Goal: Transaction & Acquisition: Download file/media

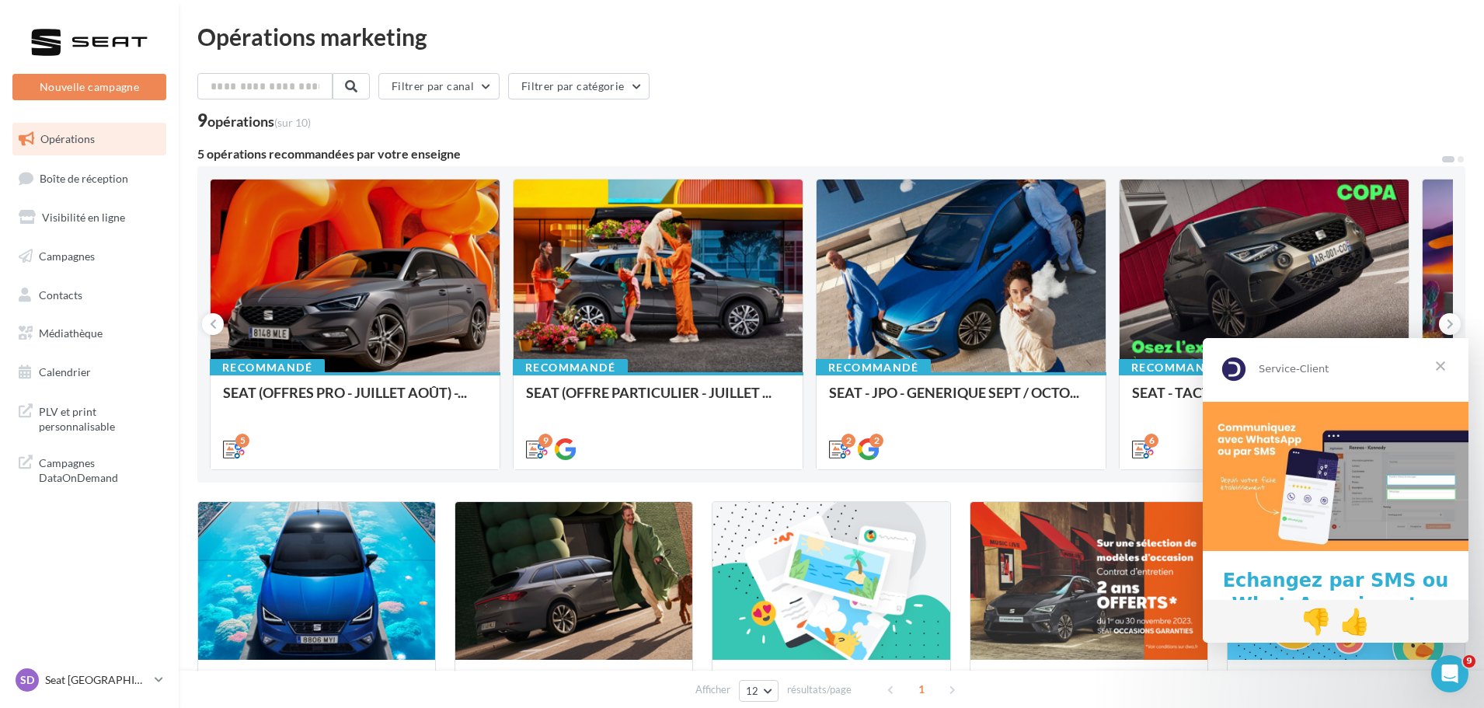
click at [1447, 363] on span "Fermer" at bounding box center [1441, 366] width 56 height 56
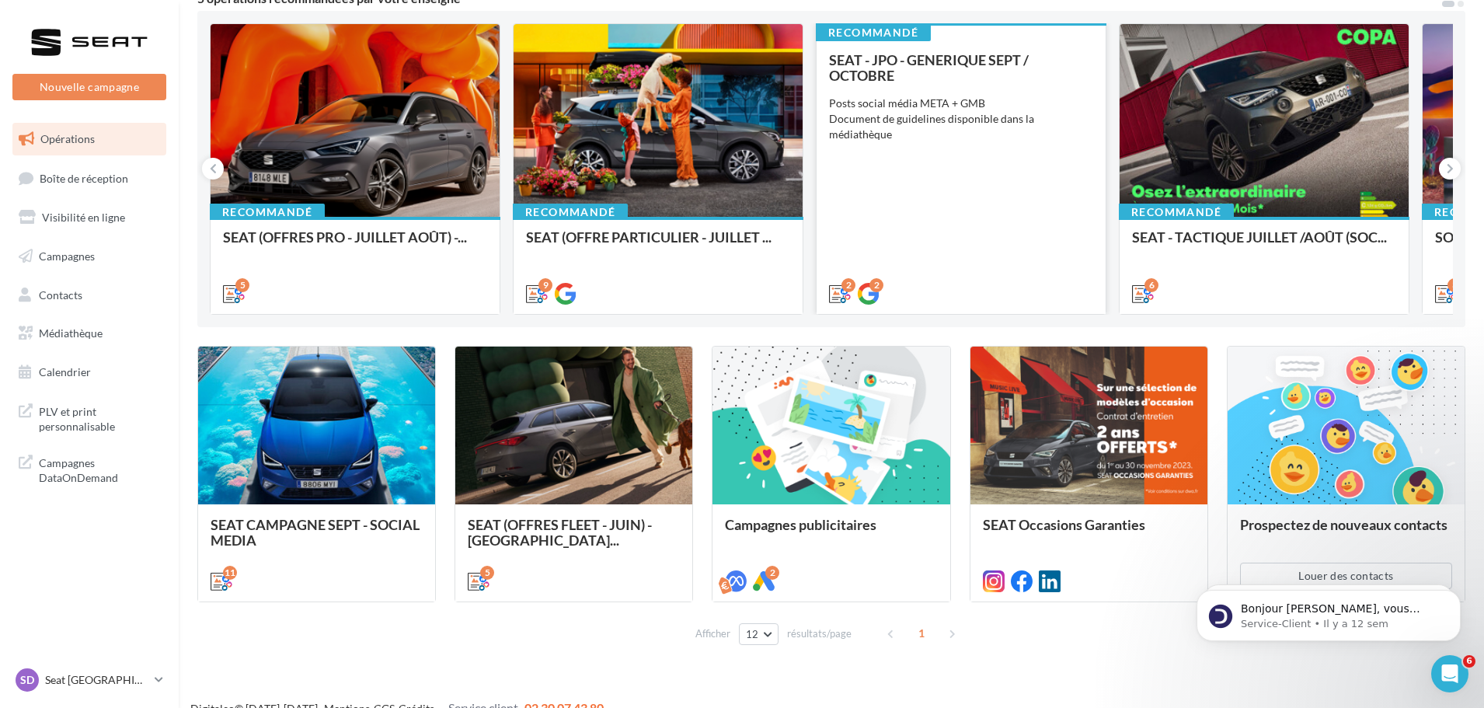
click at [959, 145] on div "SEAT - JPO - GENERIQUE SEPT / OCTOBRE Posts social média META + GMB Document de…" at bounding box center [961, 176] width 264 height 248
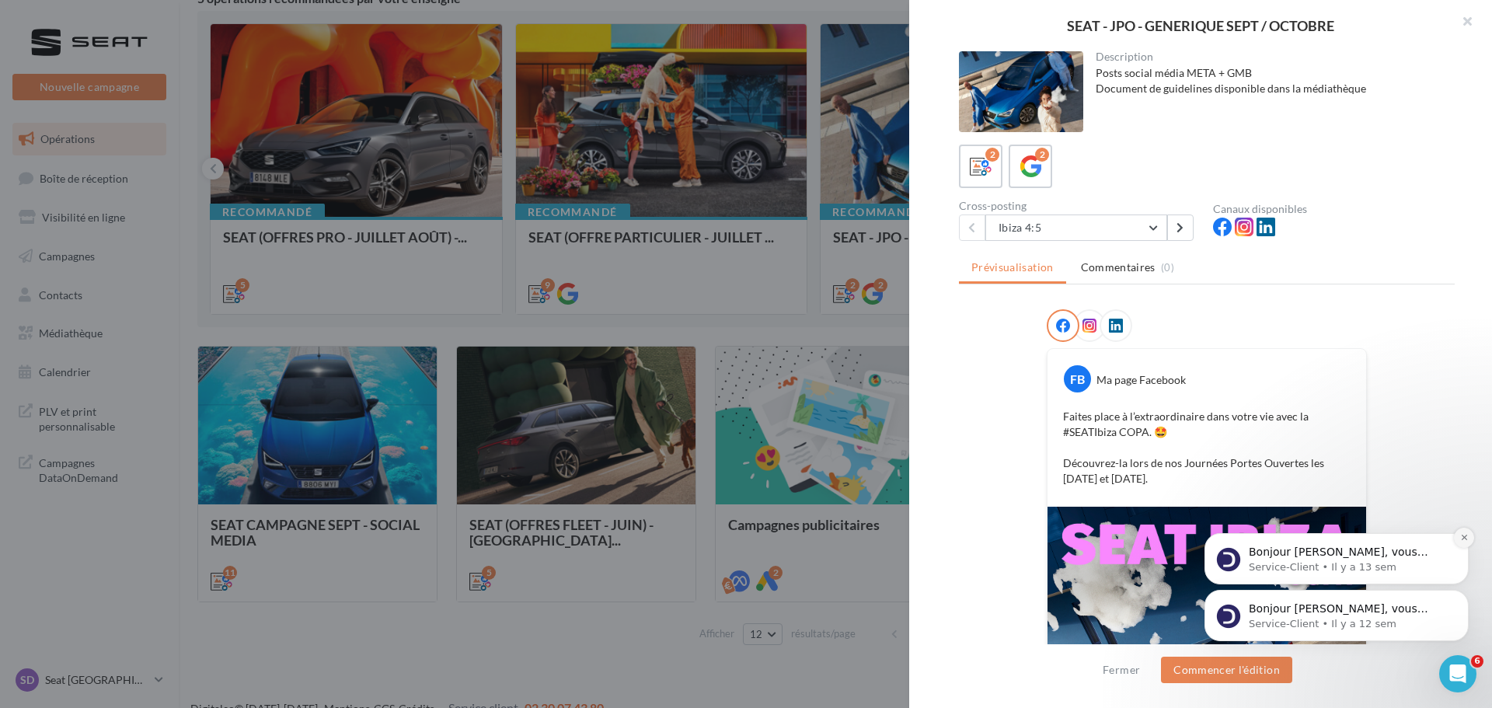
click at [1463, 535] on icon "Dismiss notification" at bounding box center [1464, 537] width 9 height 9
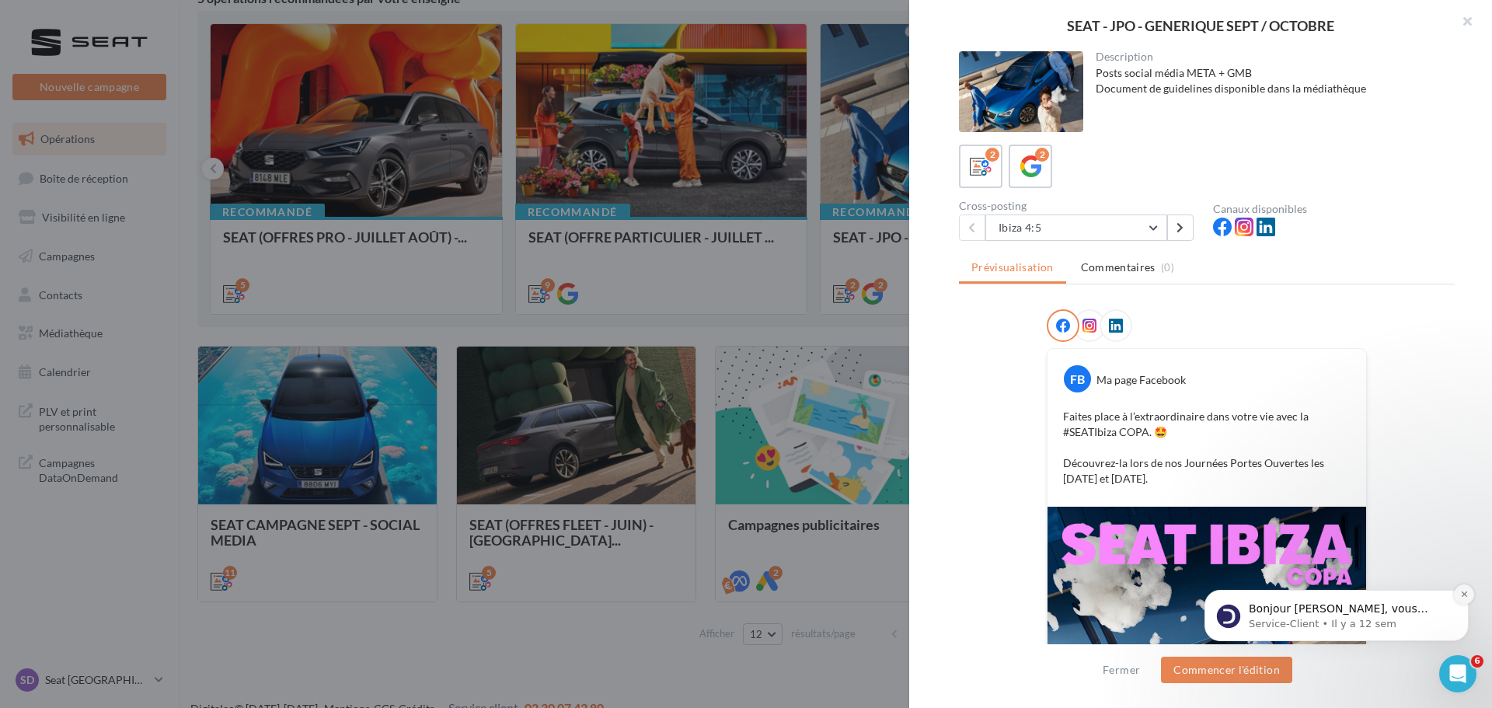
click at [1463, 591] on icon "Dismiss notification" at bounding box center [1464, 594] width 9 height 9
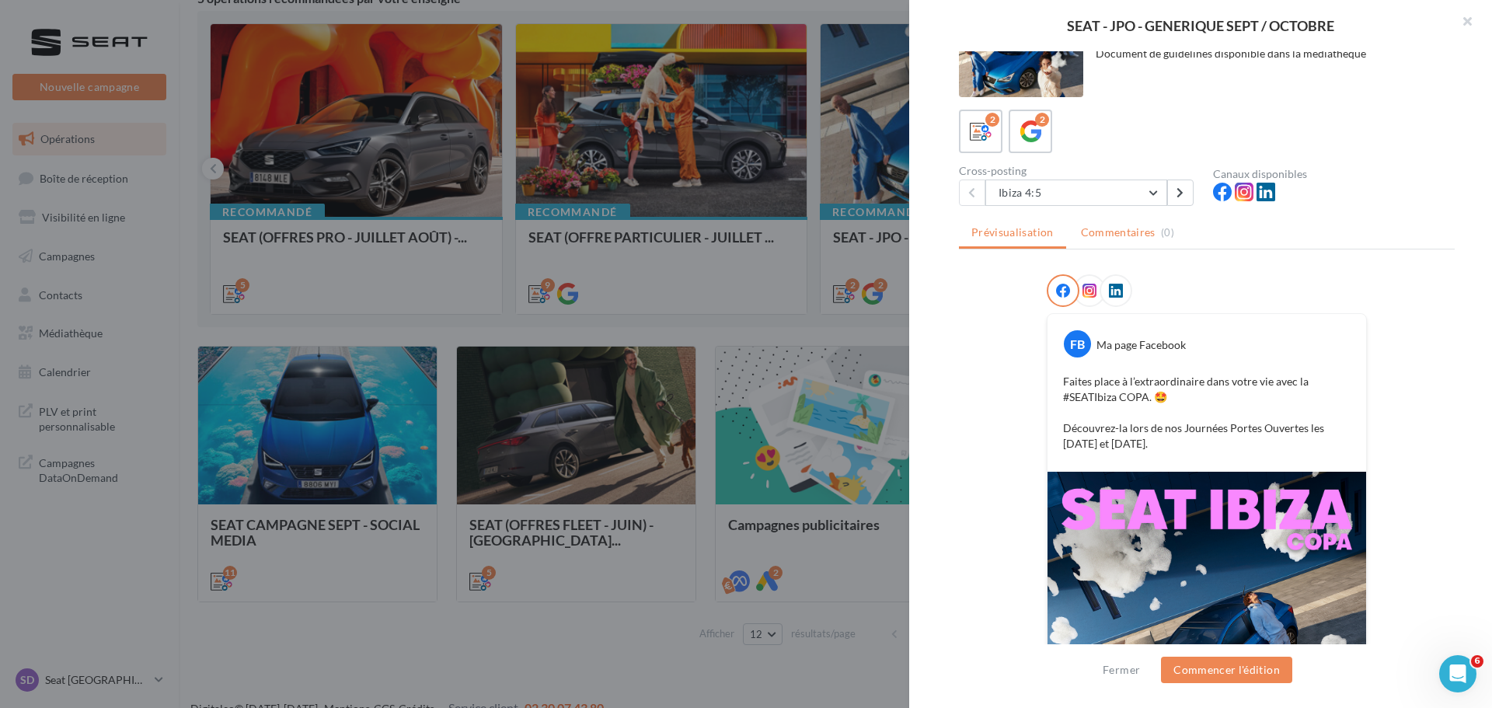
scroll to position [34, 0]
click at [1086, 171] on div "Cross-posting" at bounding box center [1080, 171] width 242 height 11
click at [1085, 187] on button "Ibiza 4:5" at bounding box center [1076, 193] width 182 height 26
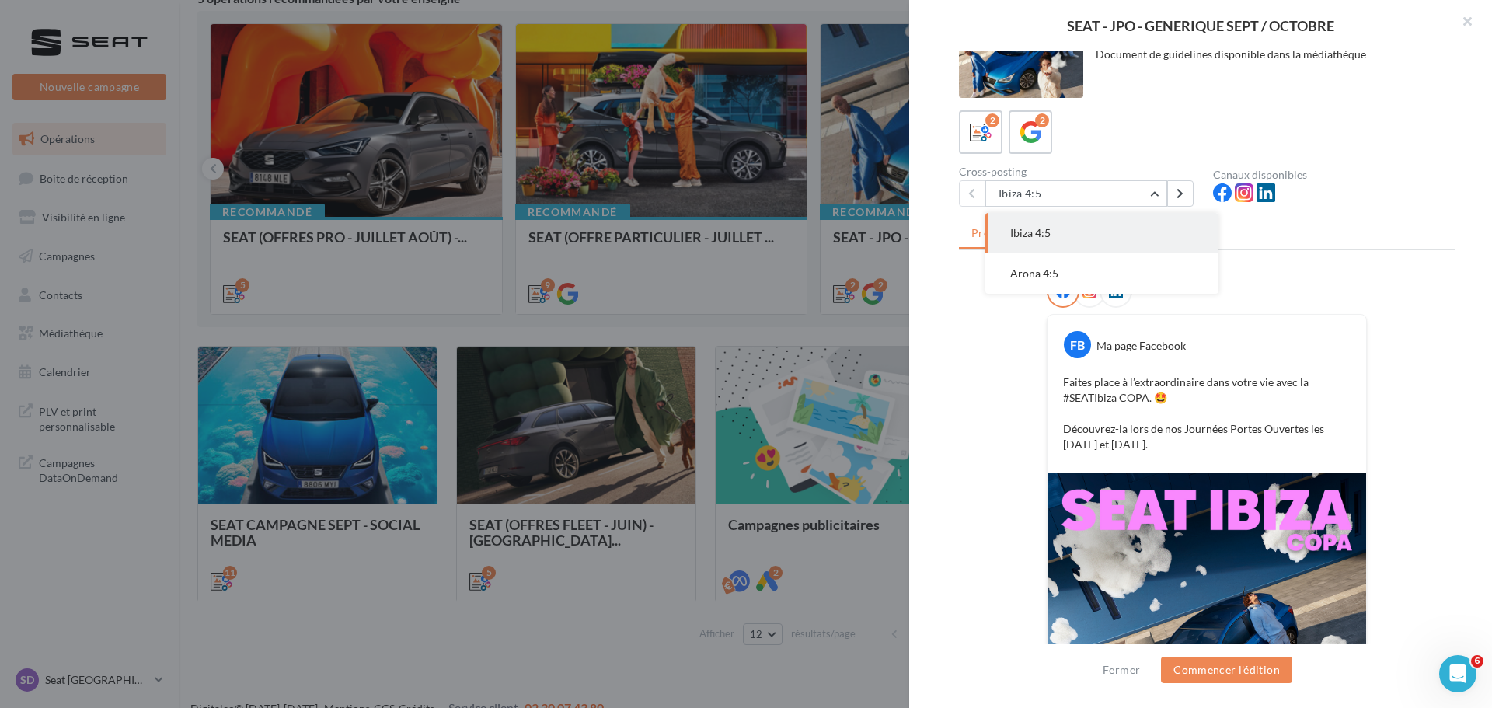
click at [1089, 268] on button "Arona 4:5" at bounding box center [1101, 273] width 233 height 40
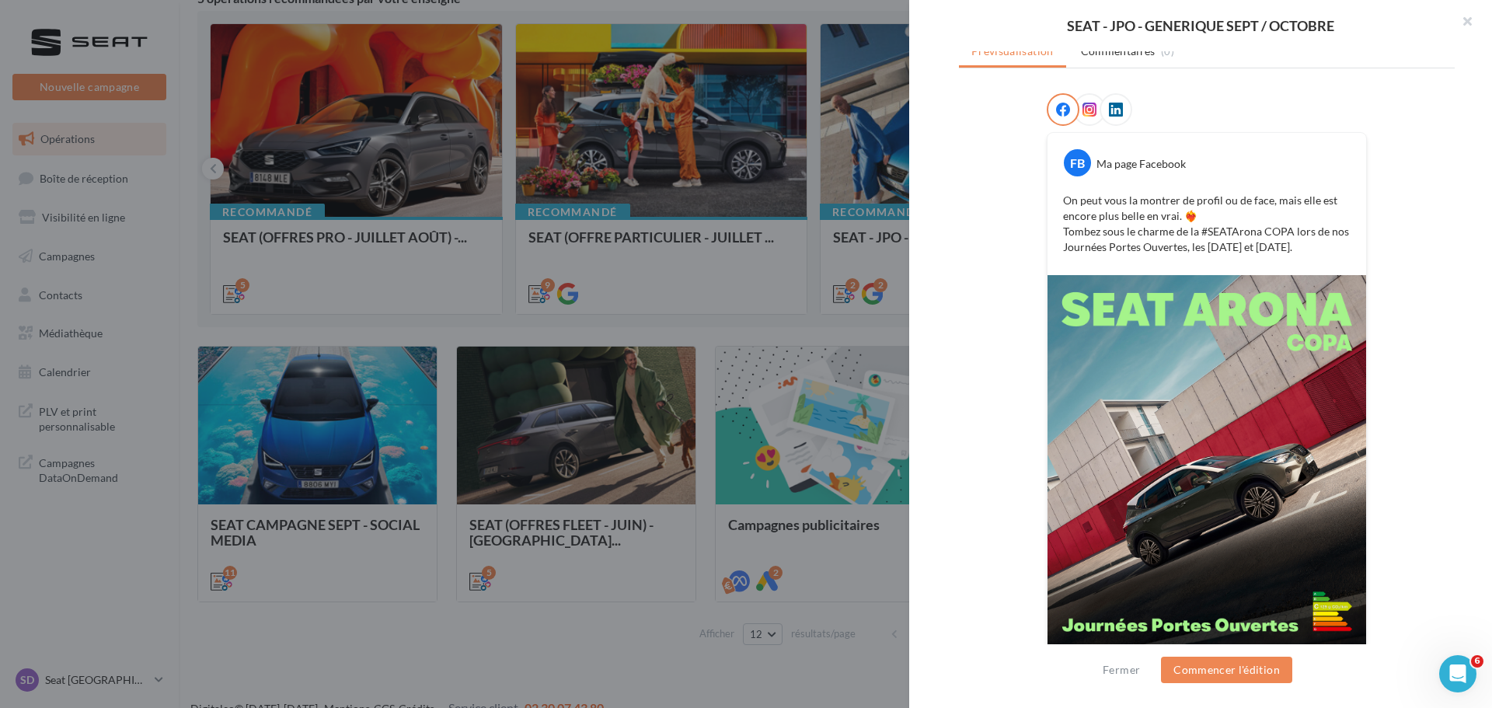
scroll to position [252, 0]
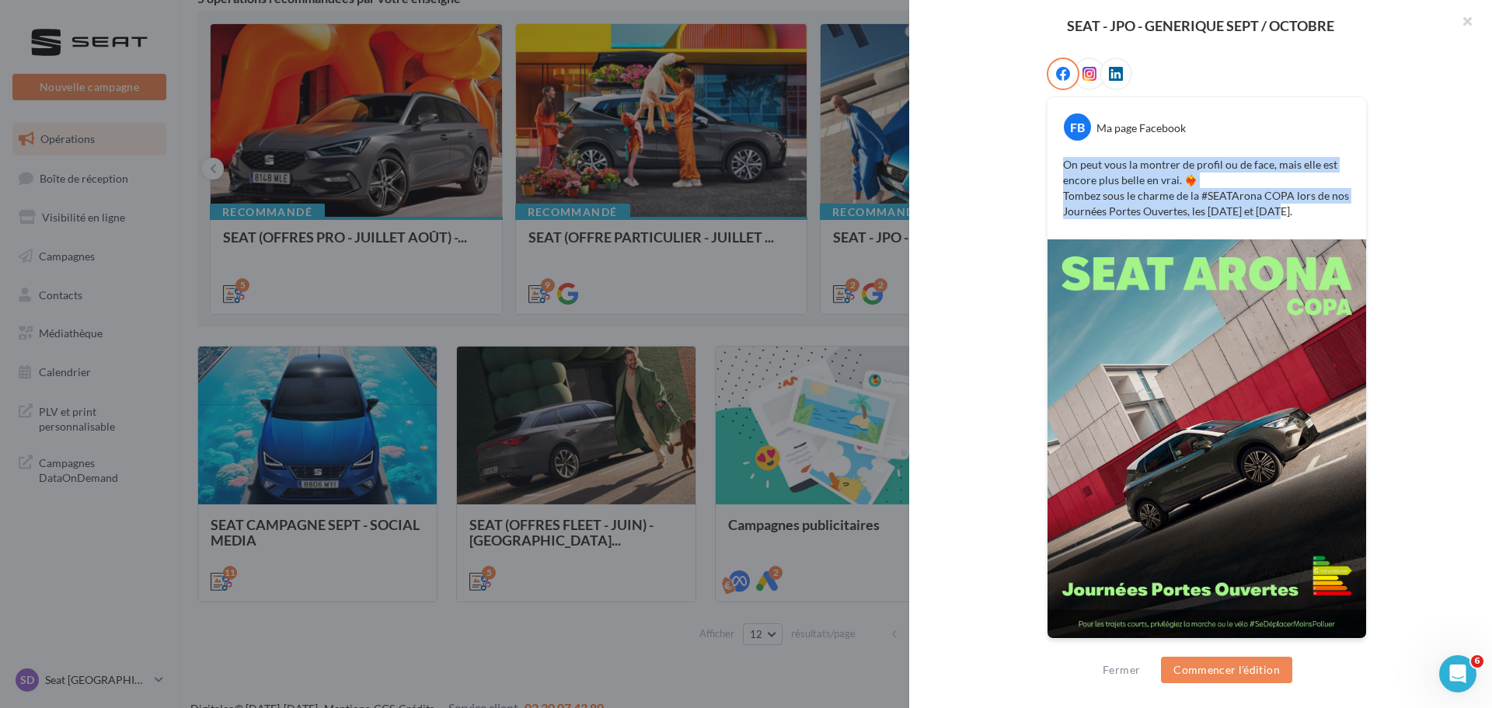
drag, startPoint x: 1177, startPoint y: 190, endPoint x: 1046, endPoint y: 156, distance: 135.7
click at [1048, 156] on div "FB Ma page Facebook On peut vous la montrer de profil ou de face, mais elle est…" at bounding box center [1207, 168] width 319 height 142
copy p "On peut vous la montrer de profil ou de face, mais elle est encore plus belle e…"
click at [1017, 106] on div "FB Ma page Facebook On peut vous la montrer de profil ou de face, mais elle est…" at bounding box center [1207, 358] width 496 height 601
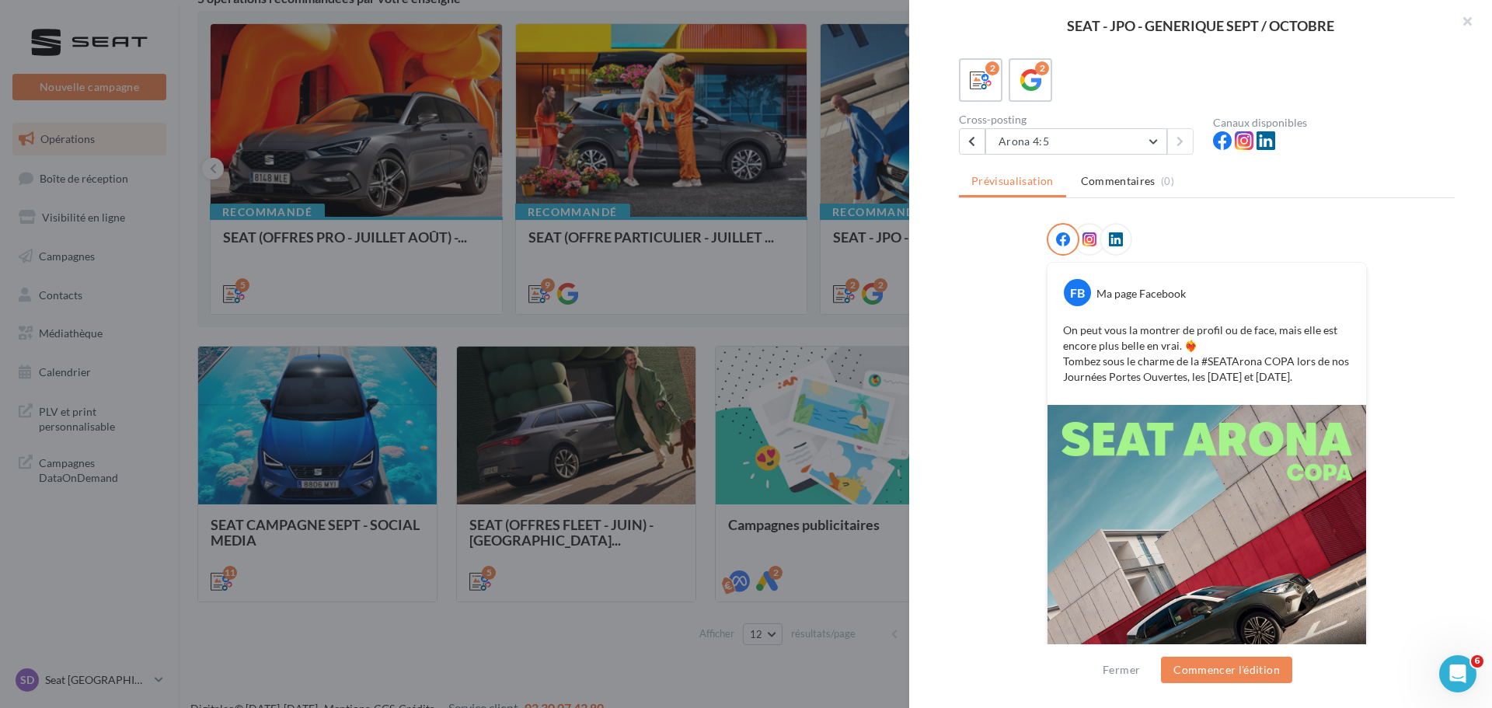
scroll to position [0, 0]
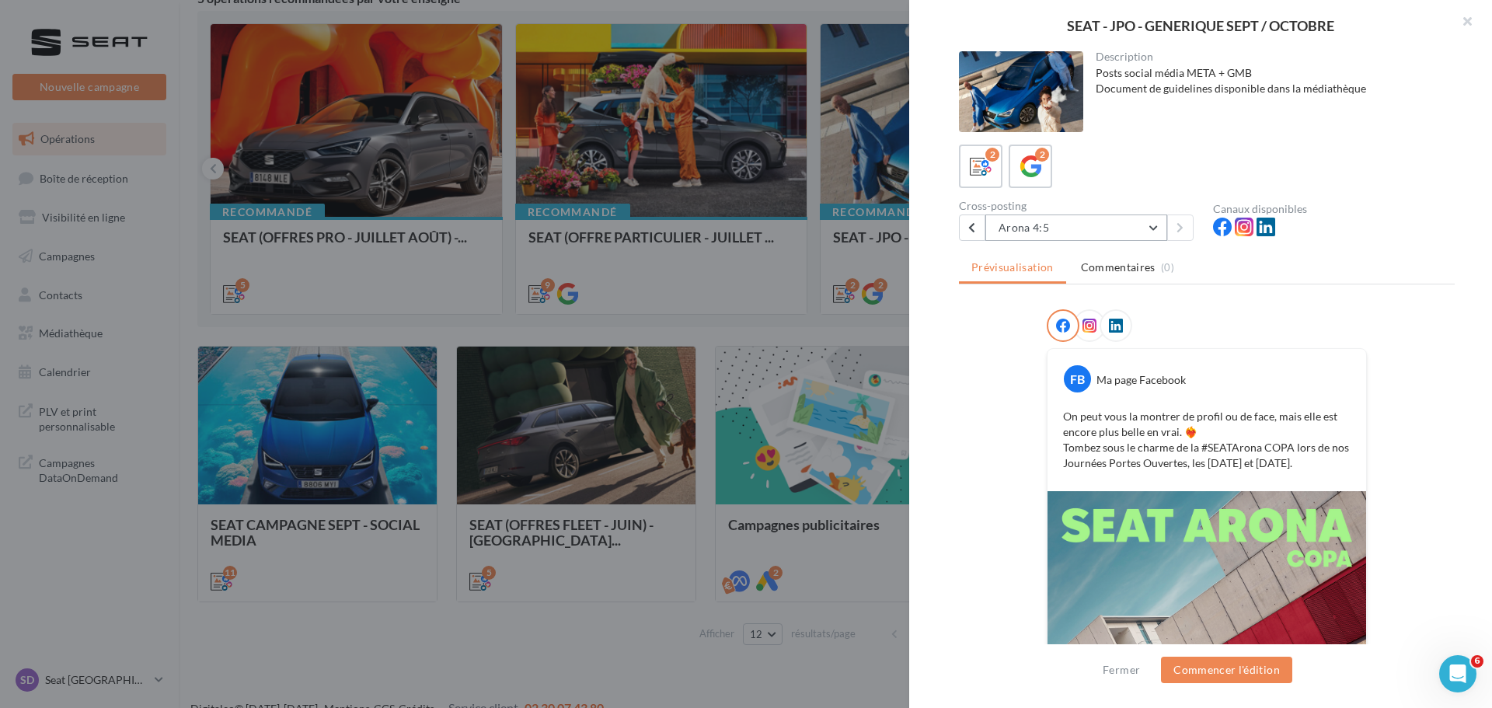
click at [1037, 233] on button "Arona 4:5" at bounding box center [1076, 228] width 182 height 26
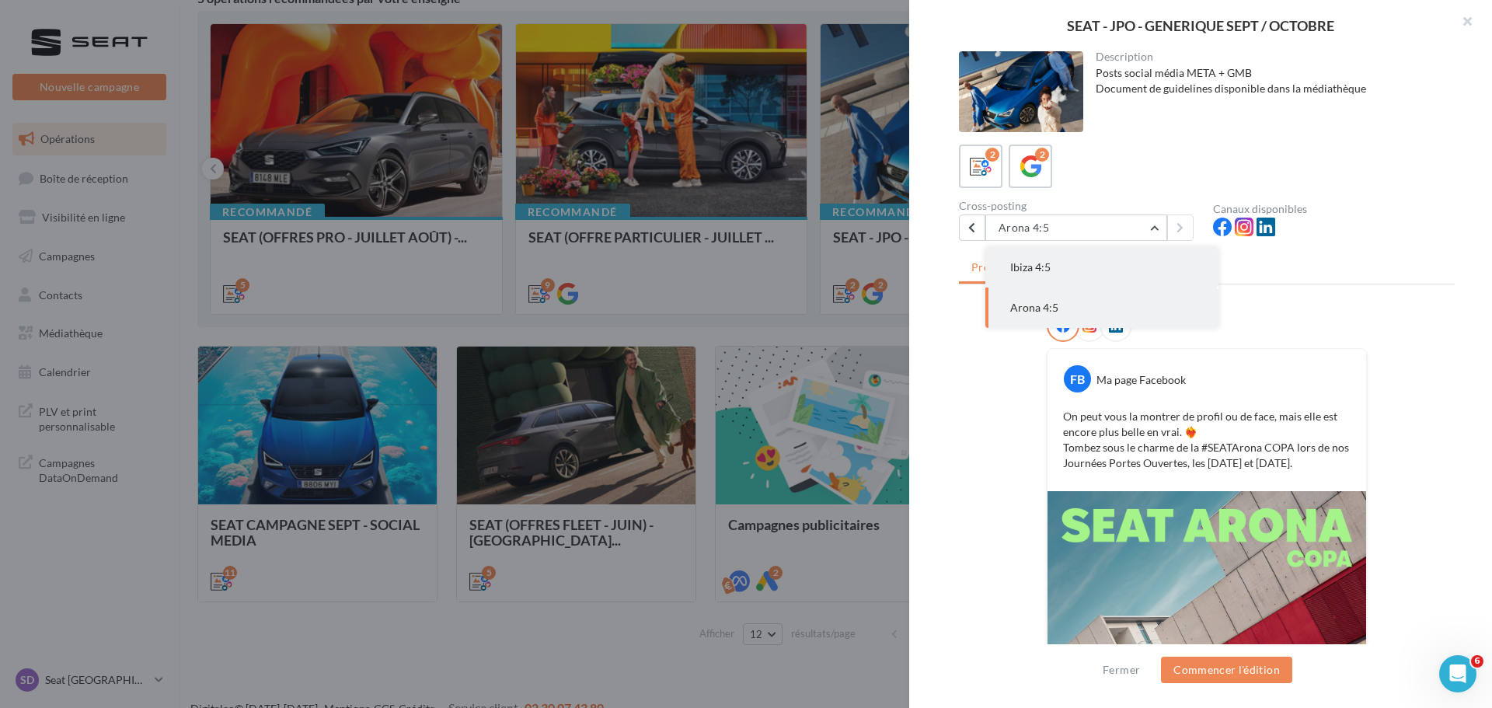
click at [1095, 267] on button "Ibiza 4:5" at bounding box center [1101, 267] width 233 height 40
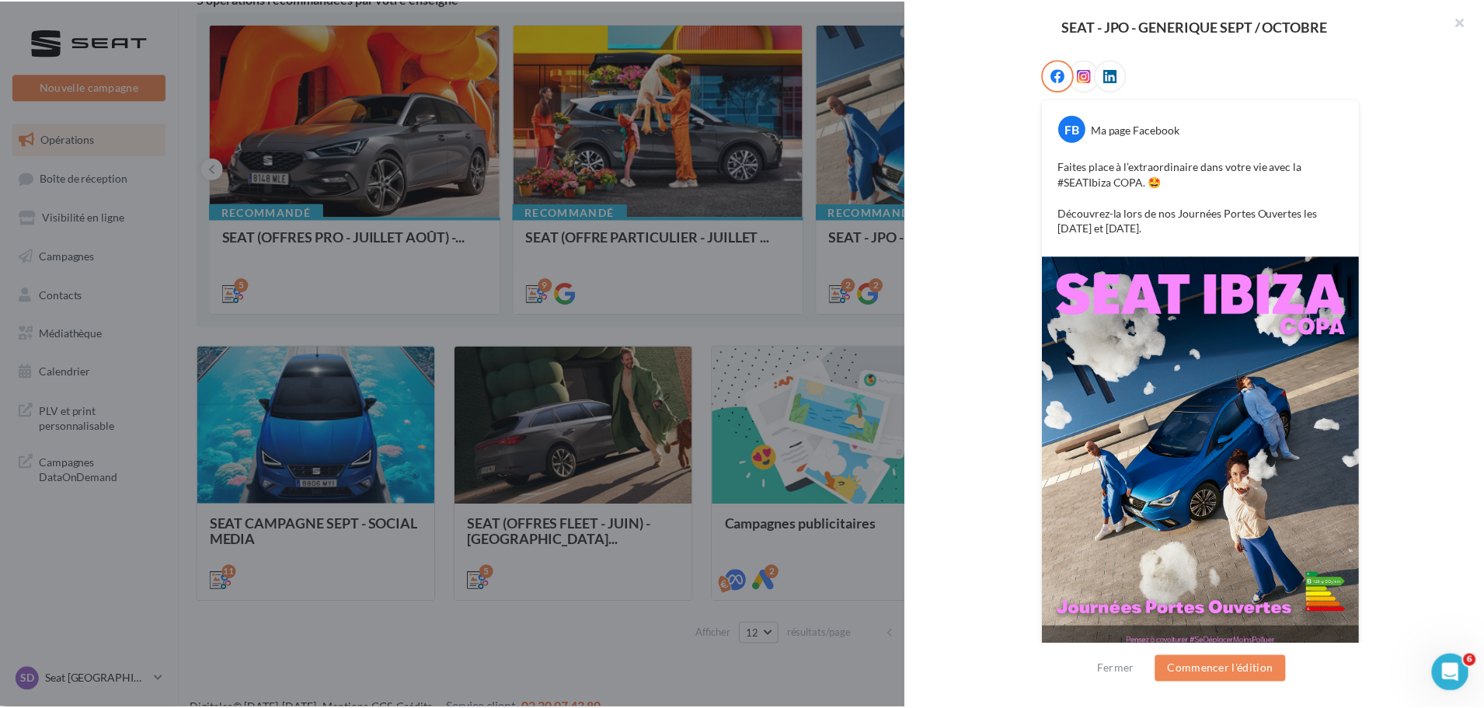
scroll to position [267, 0]
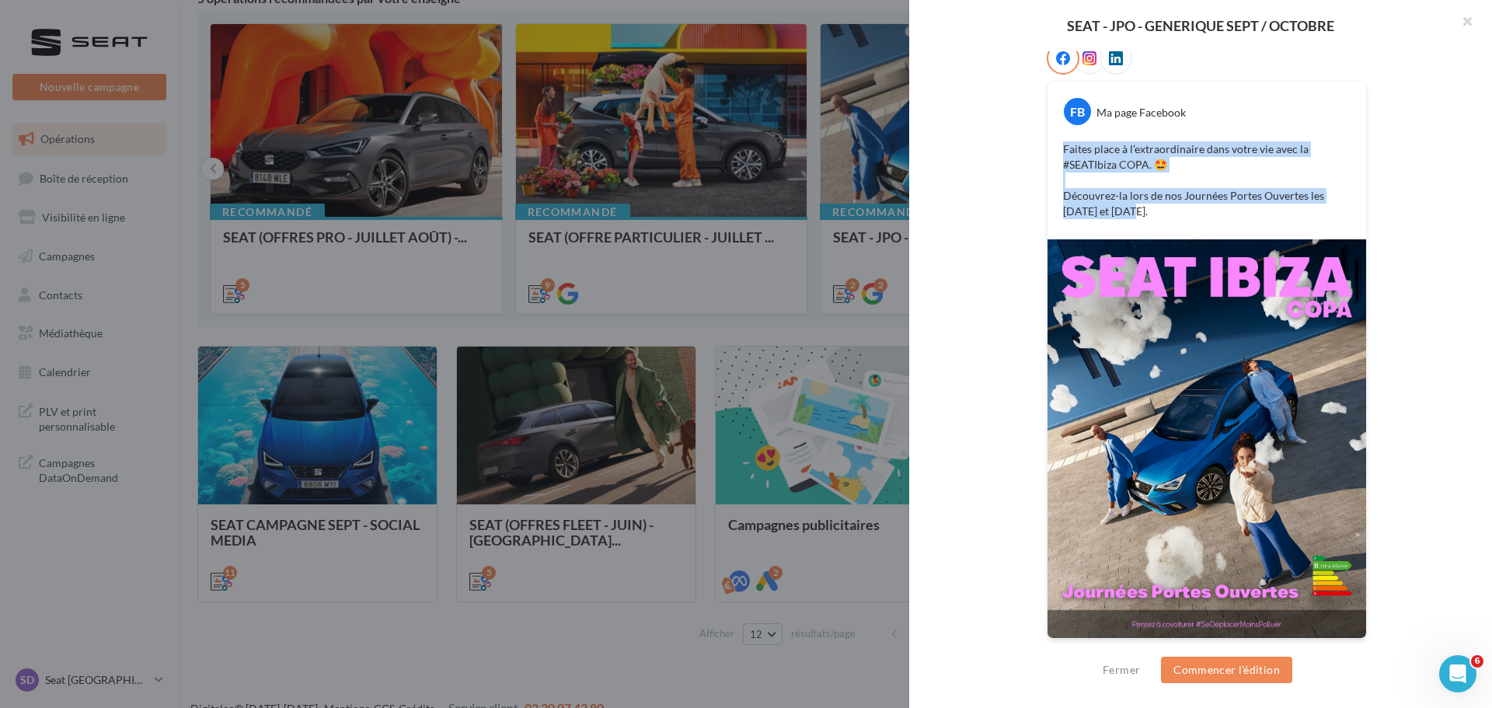
drag, startPoint x: 1100, startPoint y: 204, endPoint x: 1053, endPoint y: 144, distance: 77.0
click at [1053, 144] on div "Faites place à l’extraordinaire dans votre vie avec la #SEATIbiza COPA. 🤩 Décou…" at bounding box center [1207, 180] width 311 height 85
copy p "Faites place à l’extraordinaire dans votre vie avec la #SEATIbiza COPA. 🤩 Décou…"
click at [561, 211] on div at bounding box center [746, 354] width 1492 height 708
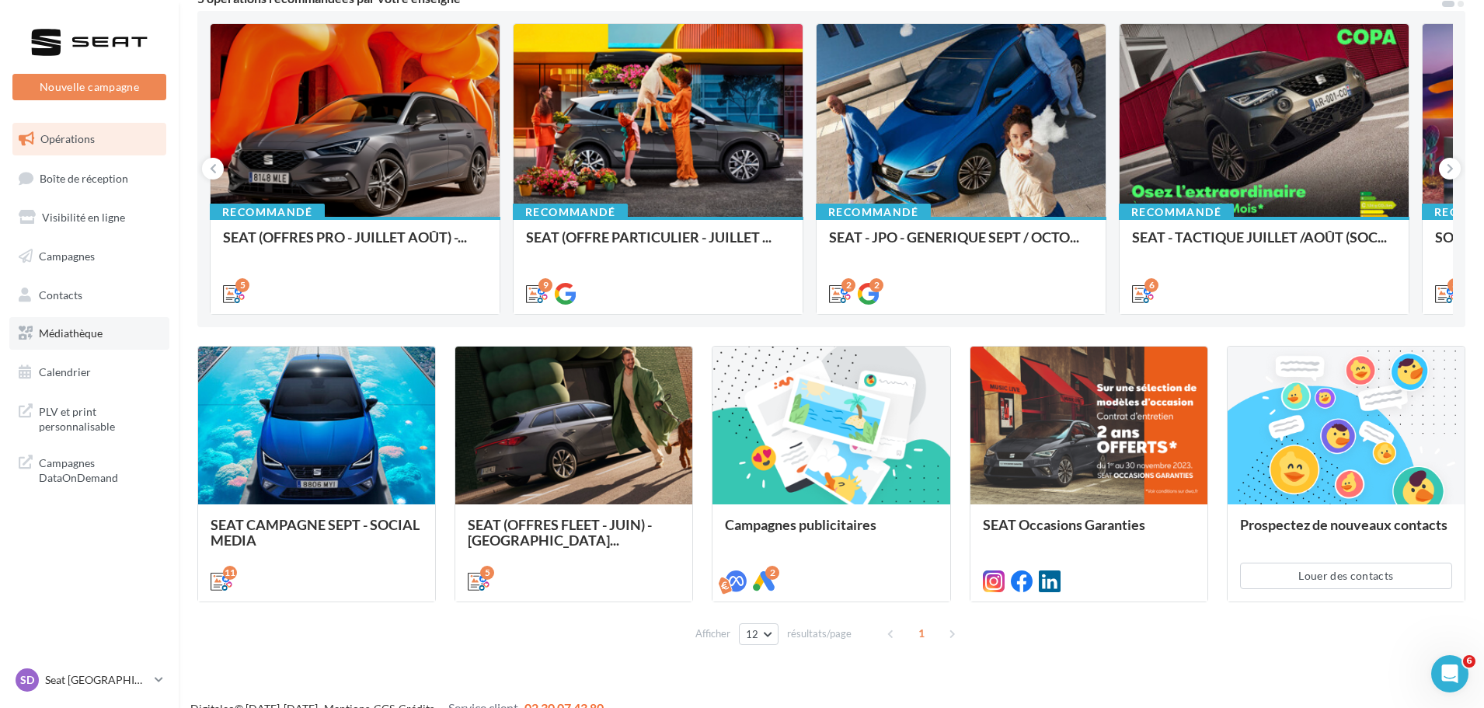
click at [51, 343] on link "Médiathèque" at bounding box center [89, 333] width 160 height 33
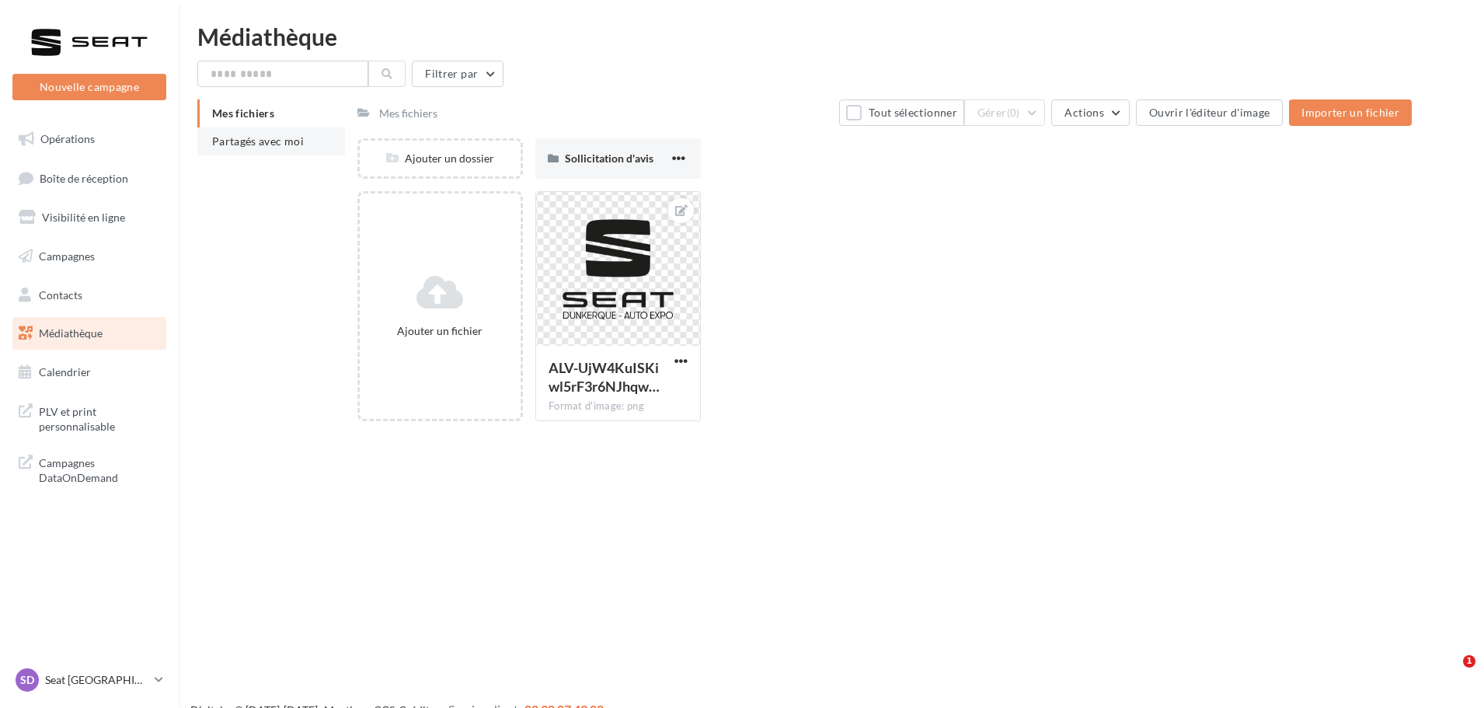
click at [268, 145] on span "Partagés avec moi" at bounding box center [258, 140] width 92 height 13
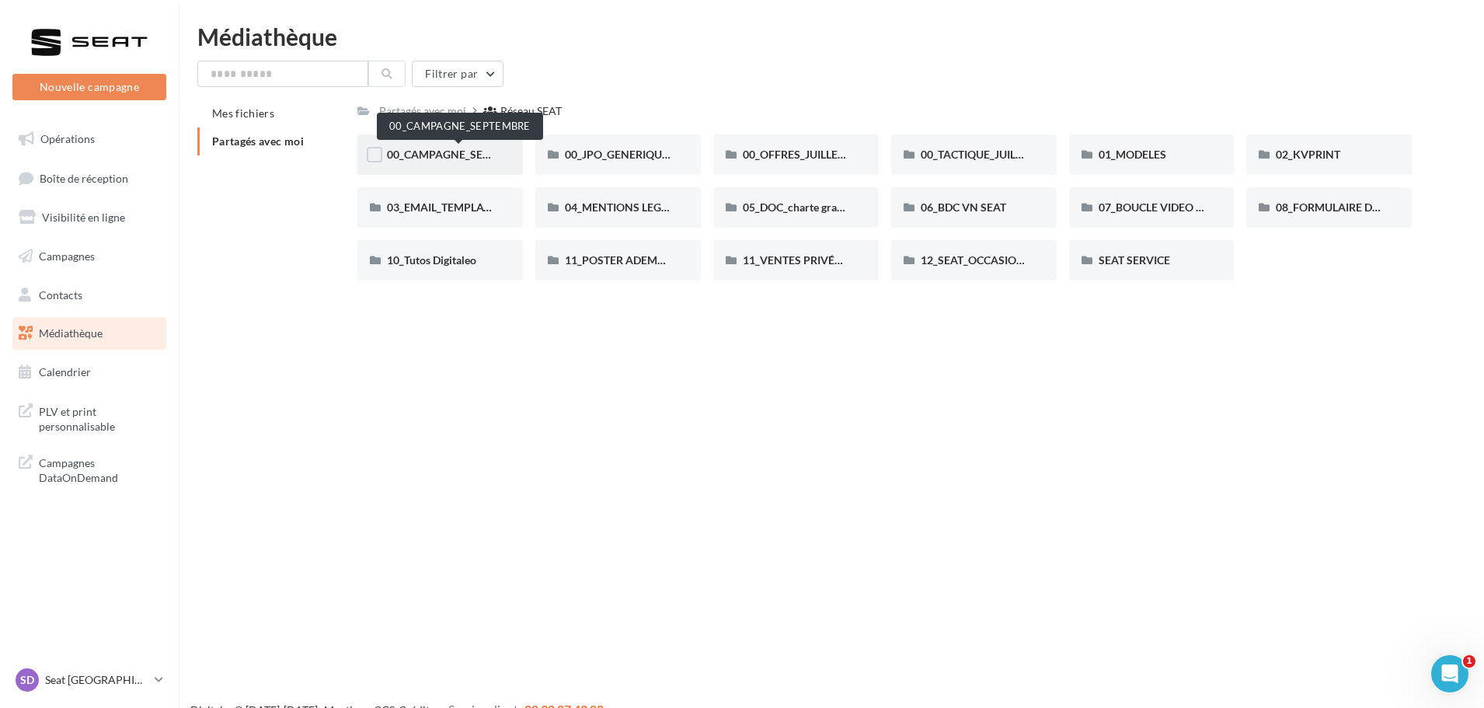
click at [468, 153] on span "00_CAMPAGNE_SEPTEMBRE" at bounding box center [459, 154] width 145 height 13
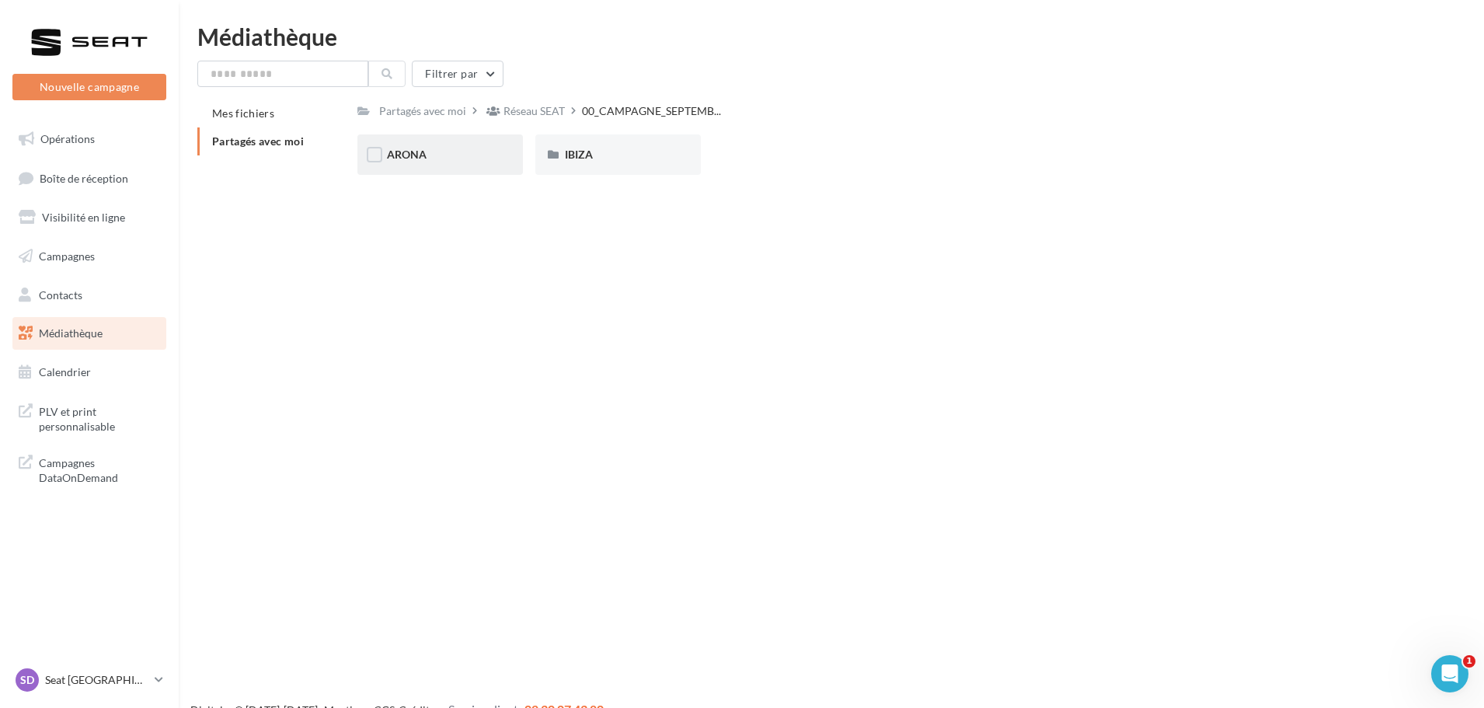
click at [442, 158] on div "ARONA" at bounding box center [440, 155] width 106 height 16
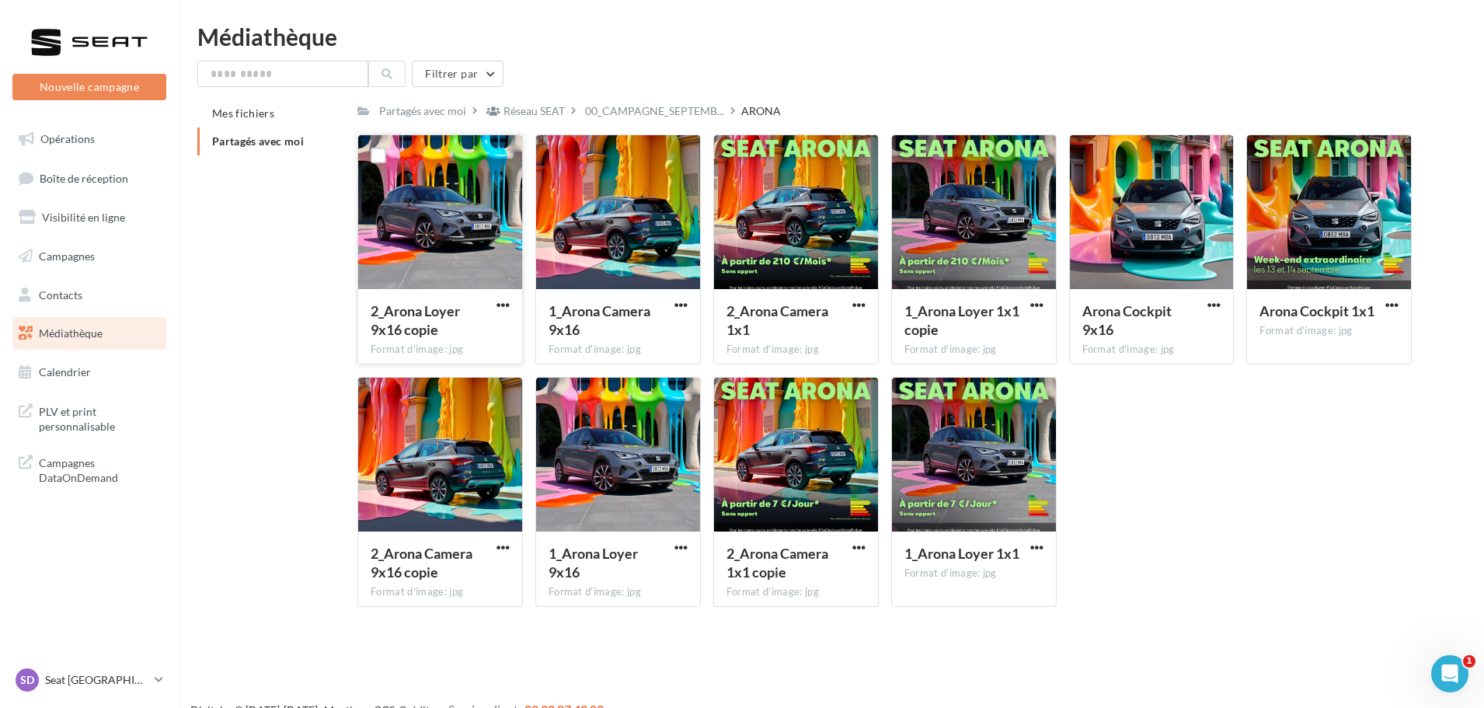
click at [511, 309] on button "button" at bounding box center [503, 306] width 19 height 16
click at [462, 328] on button "Télécharger" at bounding box center [435, 336] width 155 height 40
click at [1387, 307] on span "button" at bounding box center [1392, 304] width 13 height 13
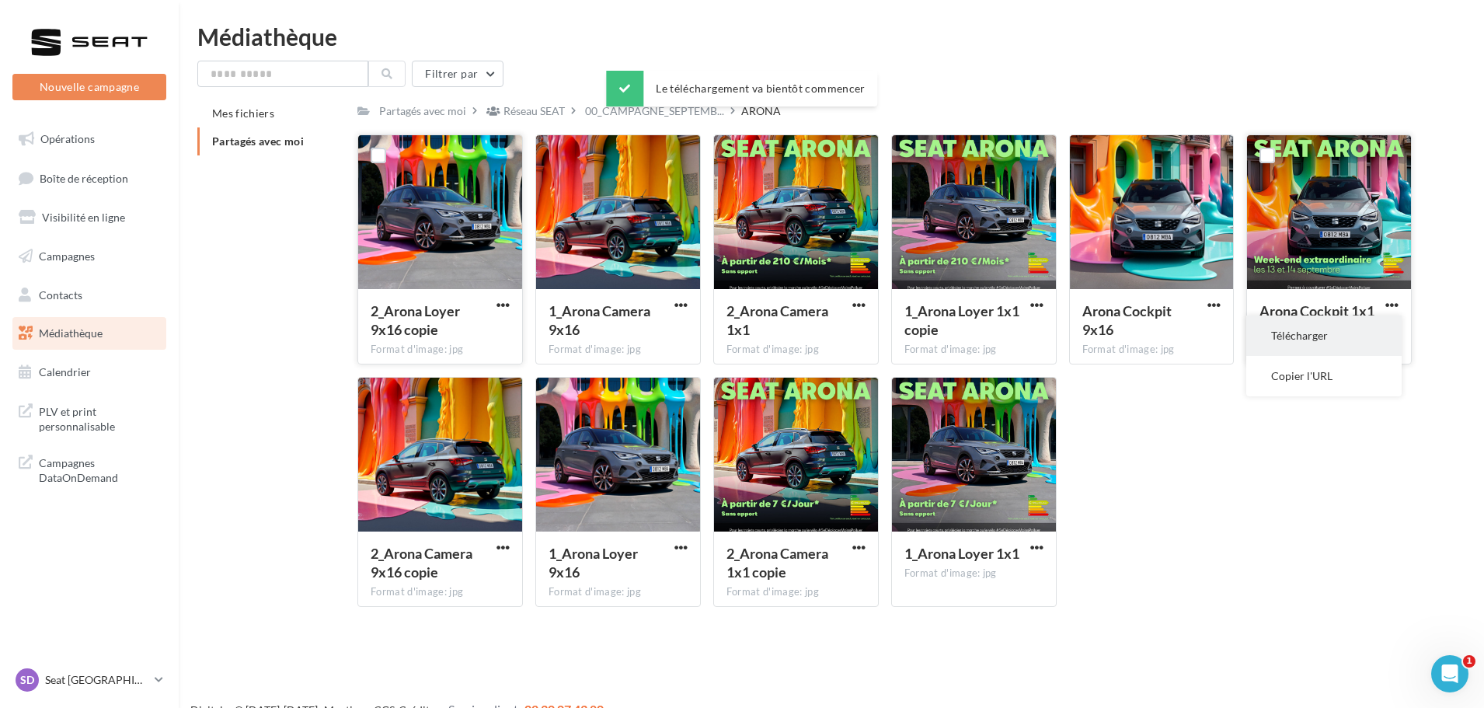
click at [1331, 337] on button "Télécharger" at bounding box center [1324, 336] width 155 height 40
click at [676, 303] on span "button" at bounding box center [681, 304] width 13 height 13
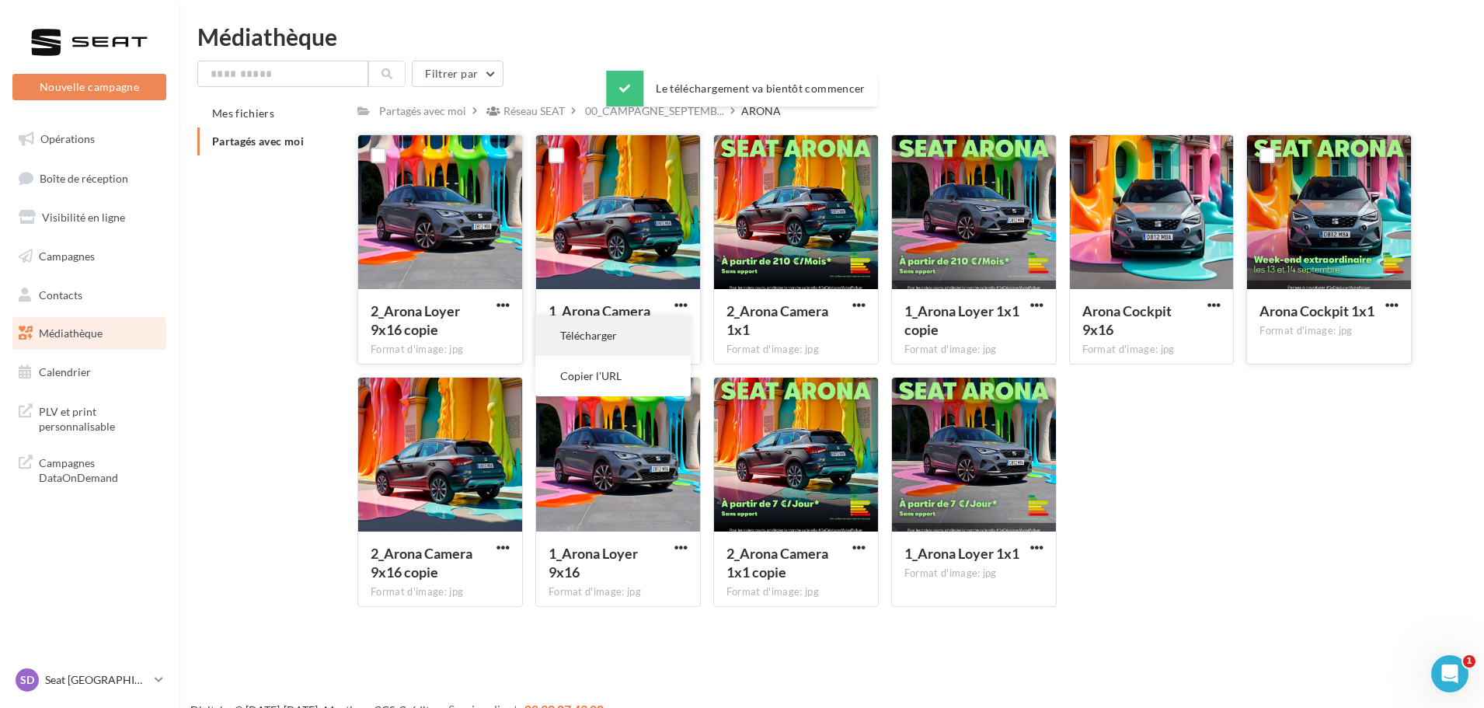
click at [626, 339] on button "Télécharger" at bounding box center [612, 336] width 155 height 40
click at [683, 550] on span "button" at bounding box center [681, 547] width 13 height 13
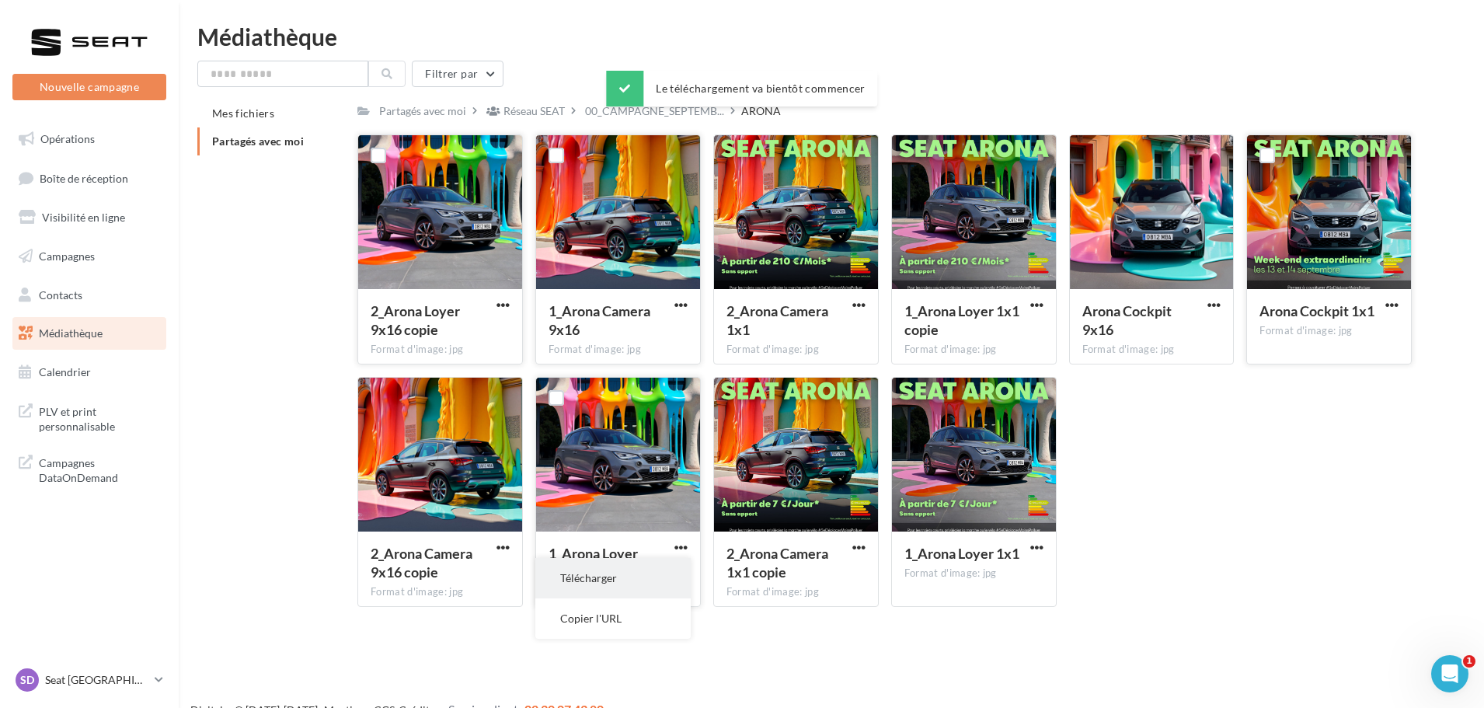
click at [625, 576] on button "Télécharger" at bounding box center [612, 578] width 155 height 40
click at [862, 549] on span "button" at bounding box center [859, 547] width 13 height 13
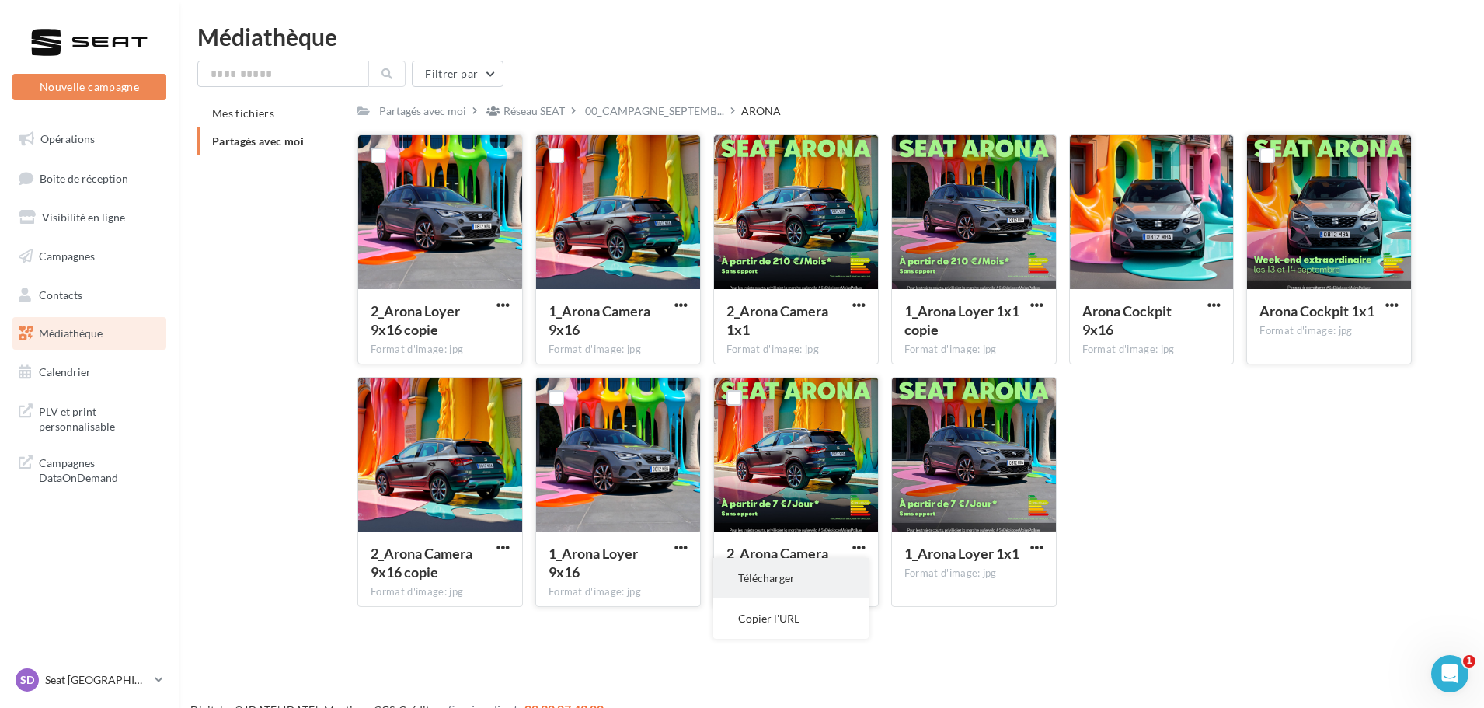
click at [835, 574] on button "Télécharger" at bounding box center [790, 578] width 155 height 40
click at [1040, 548] on span "button" at bounding box center [1037, 547] width 13 height 13
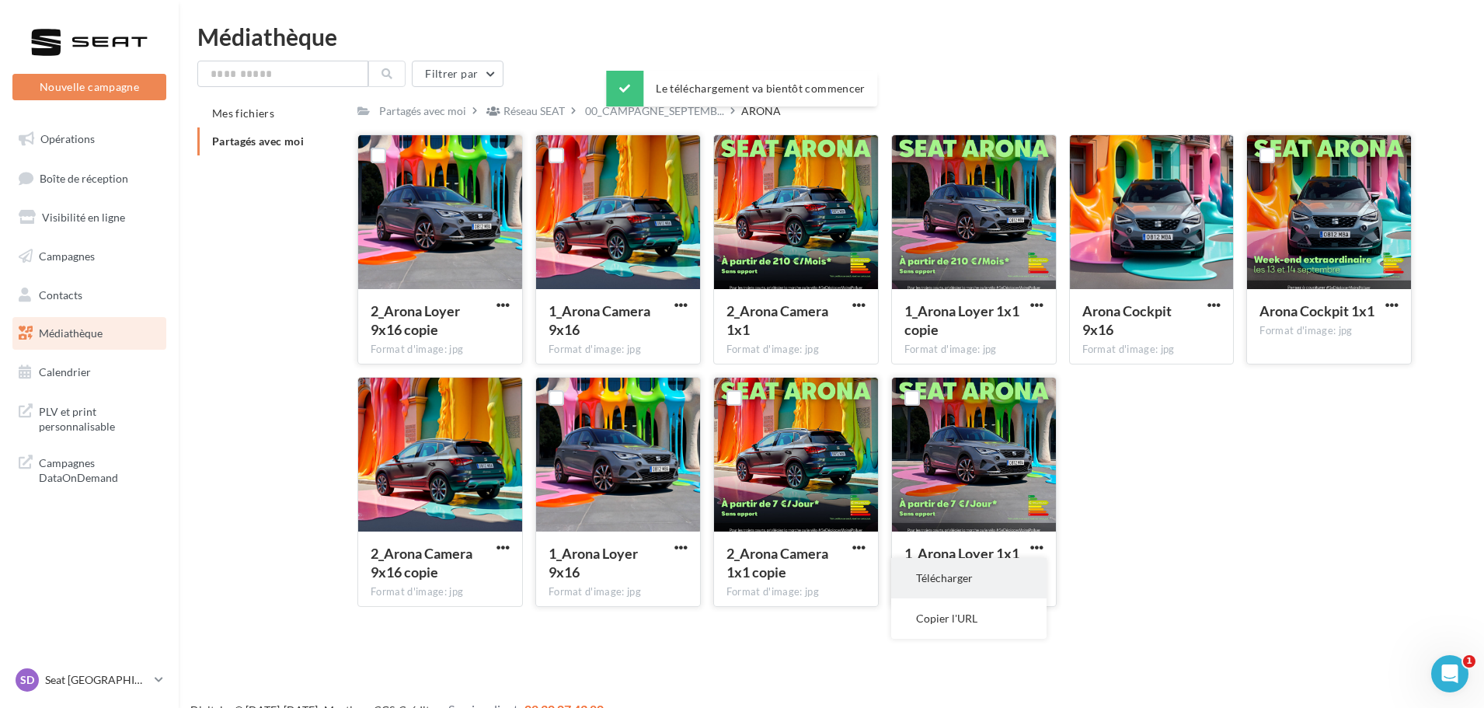
click at [1002, 583] on button "Télécharger" at bounding box center [968, 578] width 155 height 40
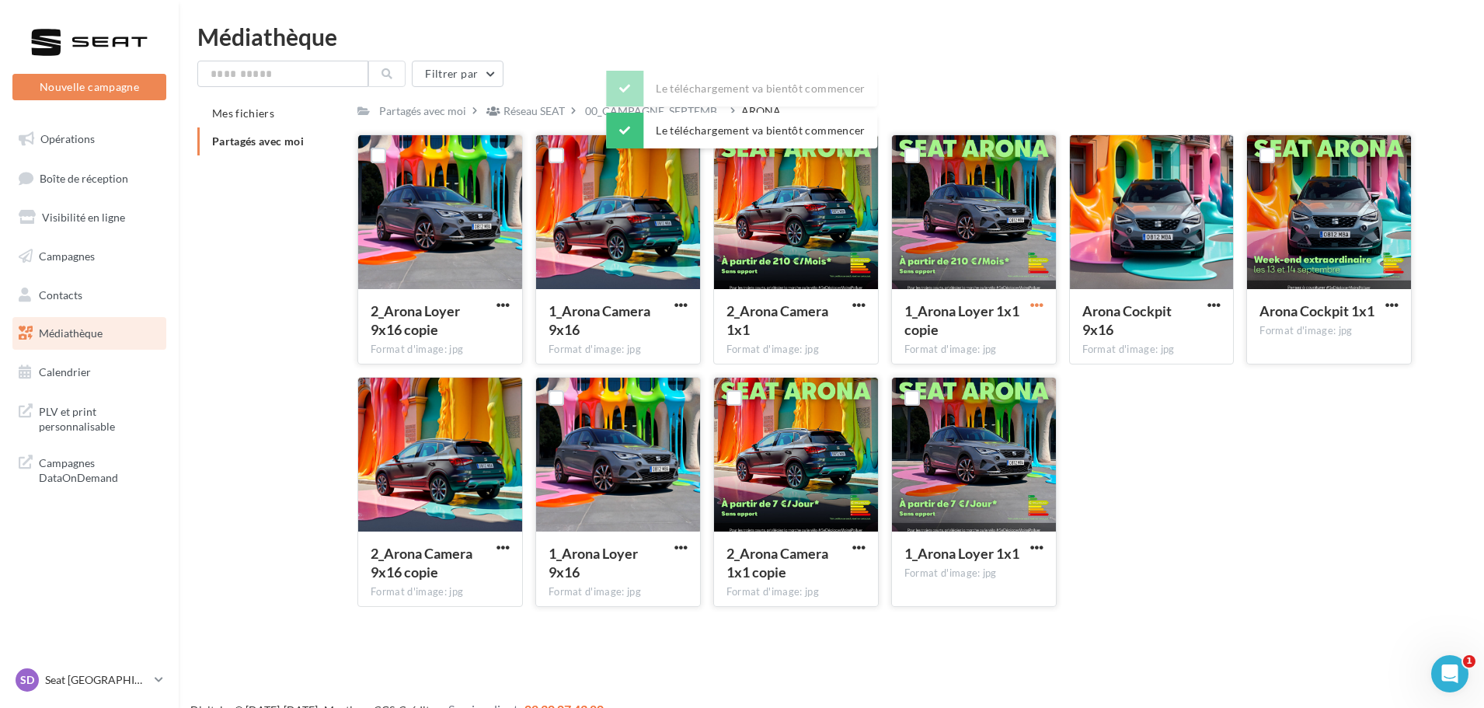
click at [1033, 302] on span "button" at bounding box center [1037, 304] width 13 height 13
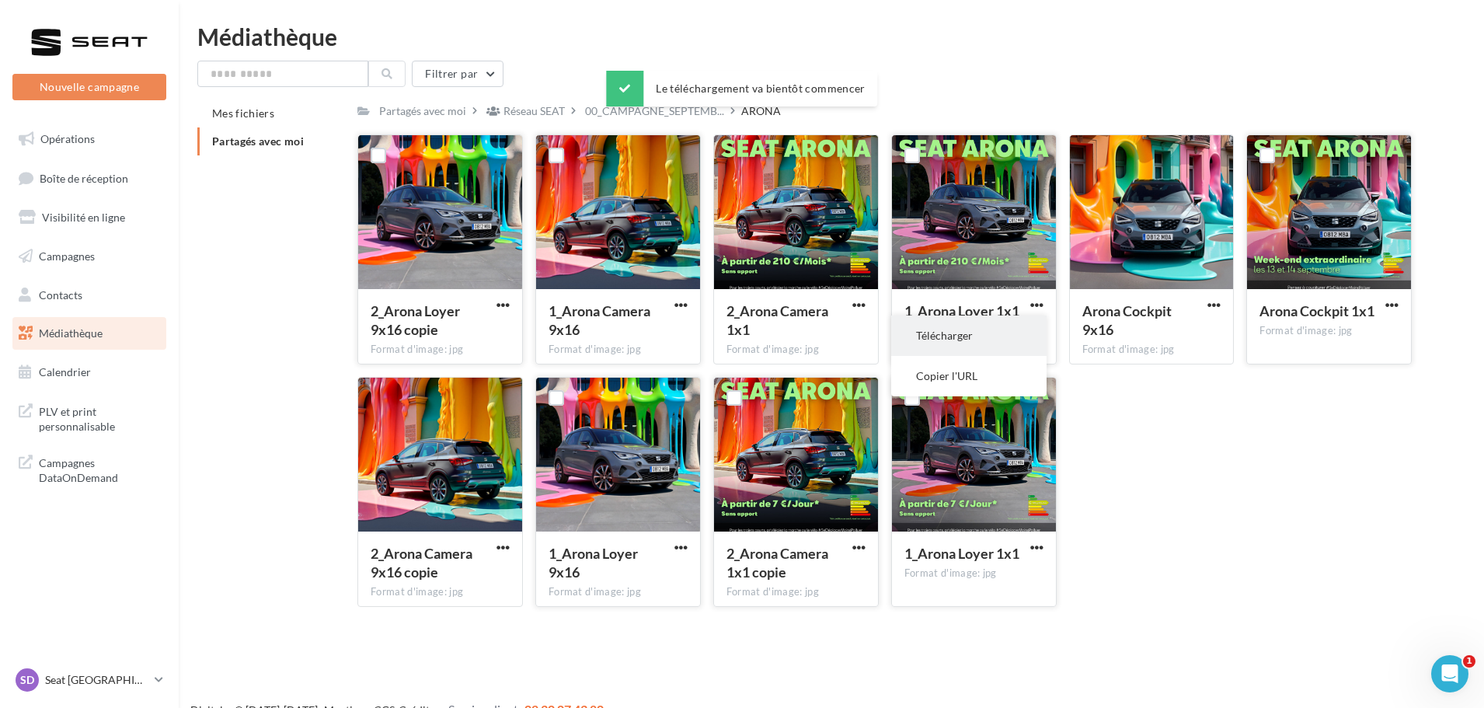
click at [1008, 335] on button "Télécharger" at bounding box center [968, 336] width 155 height 40
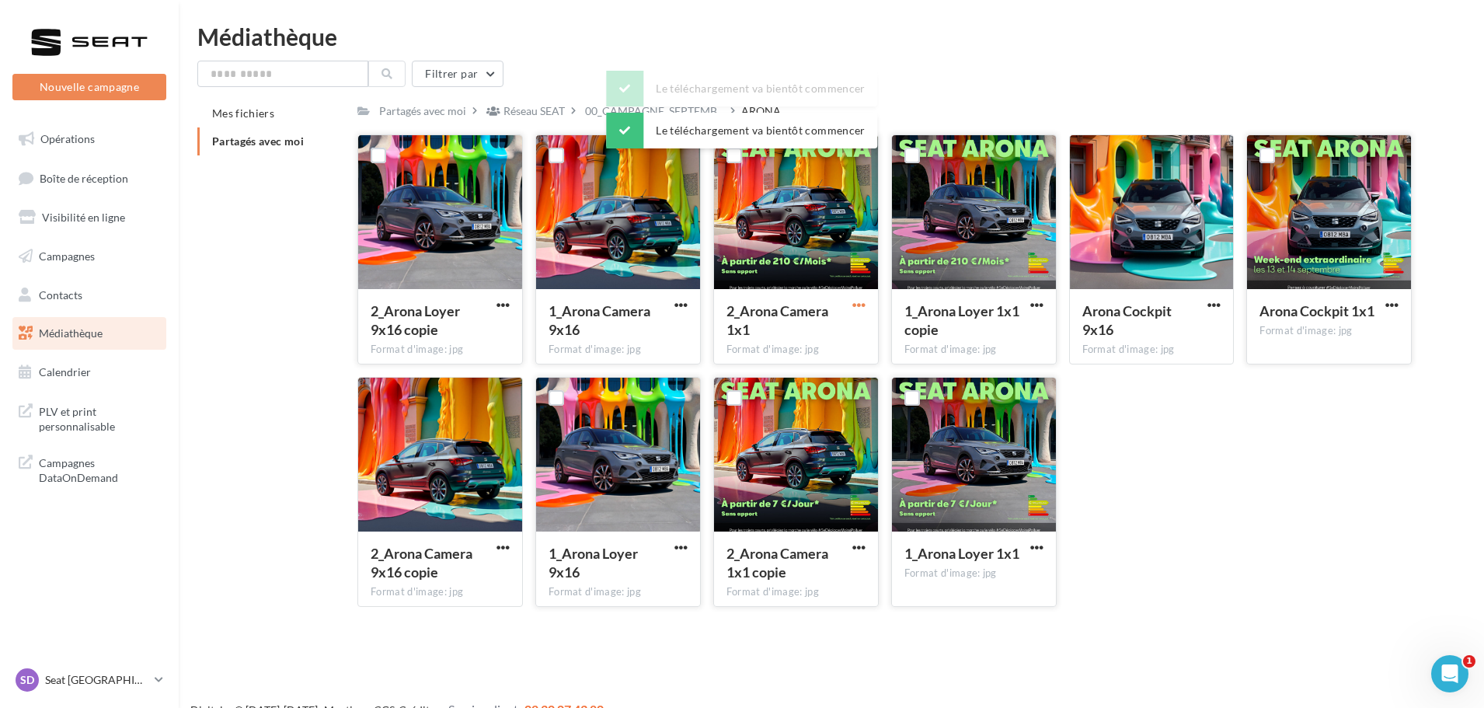
click at [852, 302] on button "button" at bounding box center [858, 306] width 19 height 16
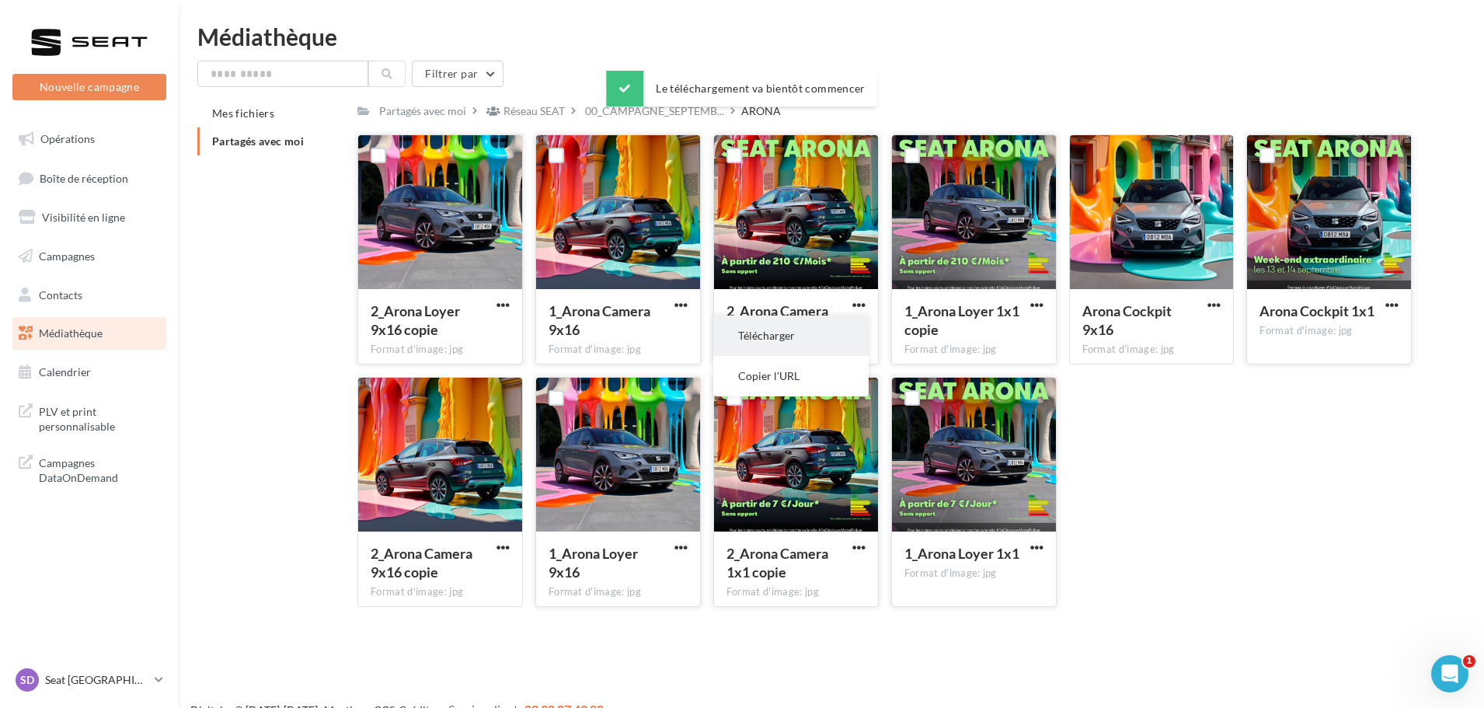
click at [807, 327] on button "Télécharger" at bounding box center [790, 336] width 155 height 40
click at [605, 112] on span "00_CAMPAGNE_SEPTEMB..." at bounding box center [654, 111] width 139 height 16
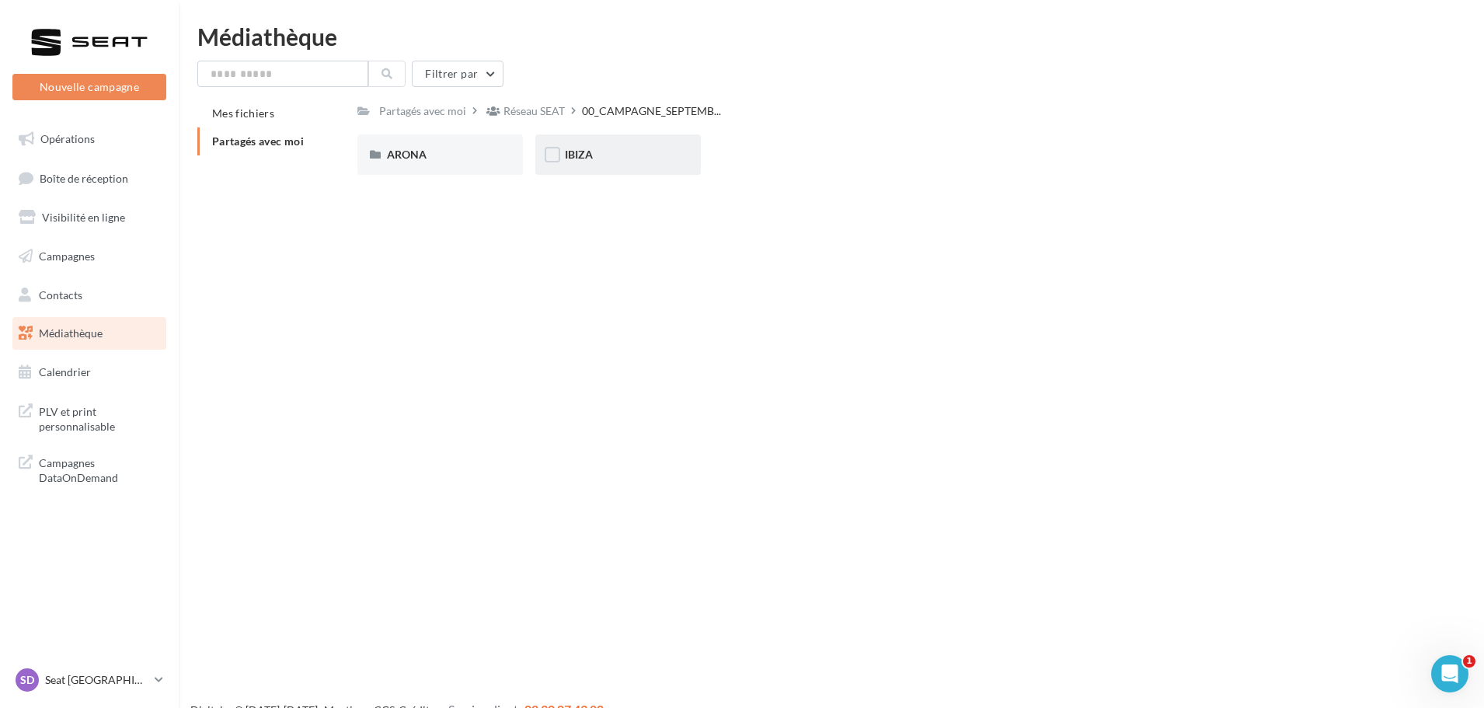
click at [586, 164] on div "IBIZA" at bounding box center [618, 154] width 166 height 40
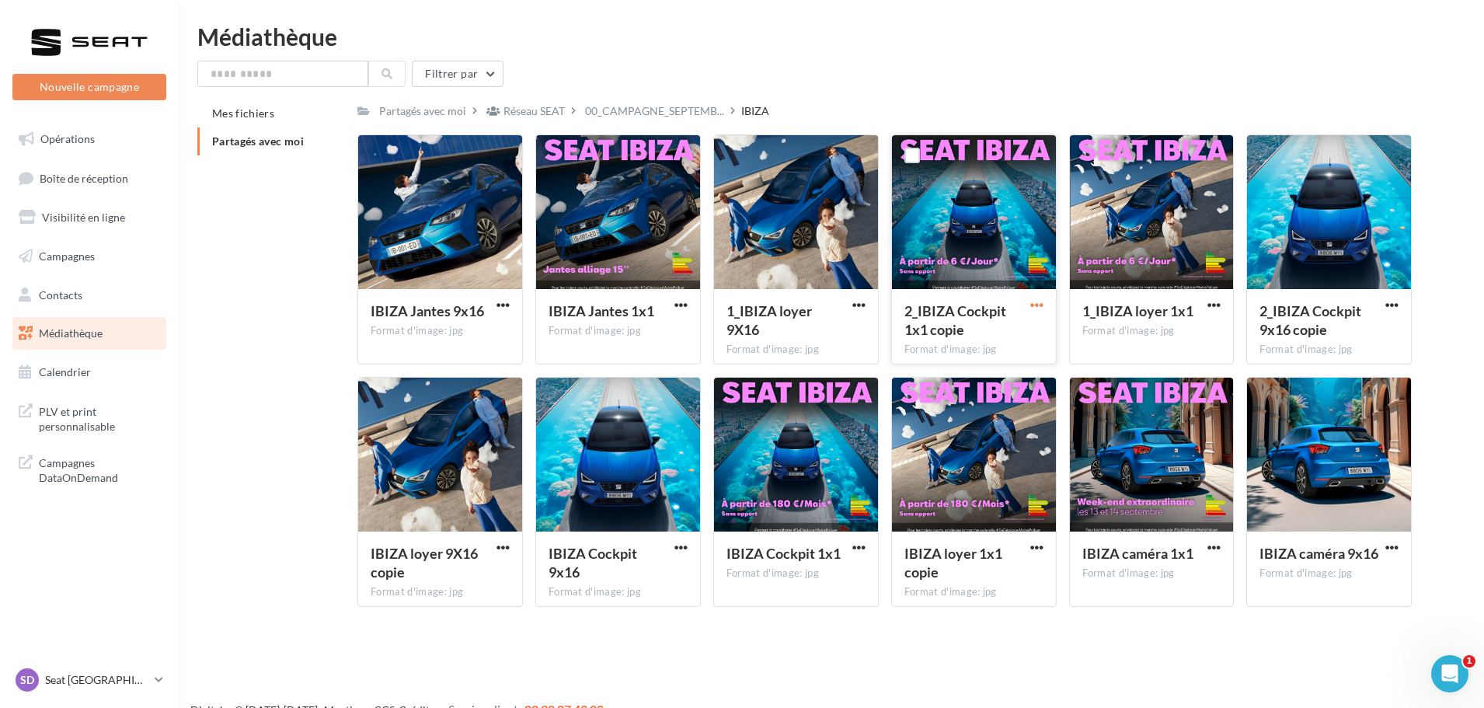
click at [1039, 299] on span "button" at bounding box center [1037, 304] width 13 height 13
click at [997, 337] on button "Télécharger" at bounding box center [968, 336] width 155 height 40
click at [1222, 302] on button "button" at bounding box center [1214, 306] width 19 height 16
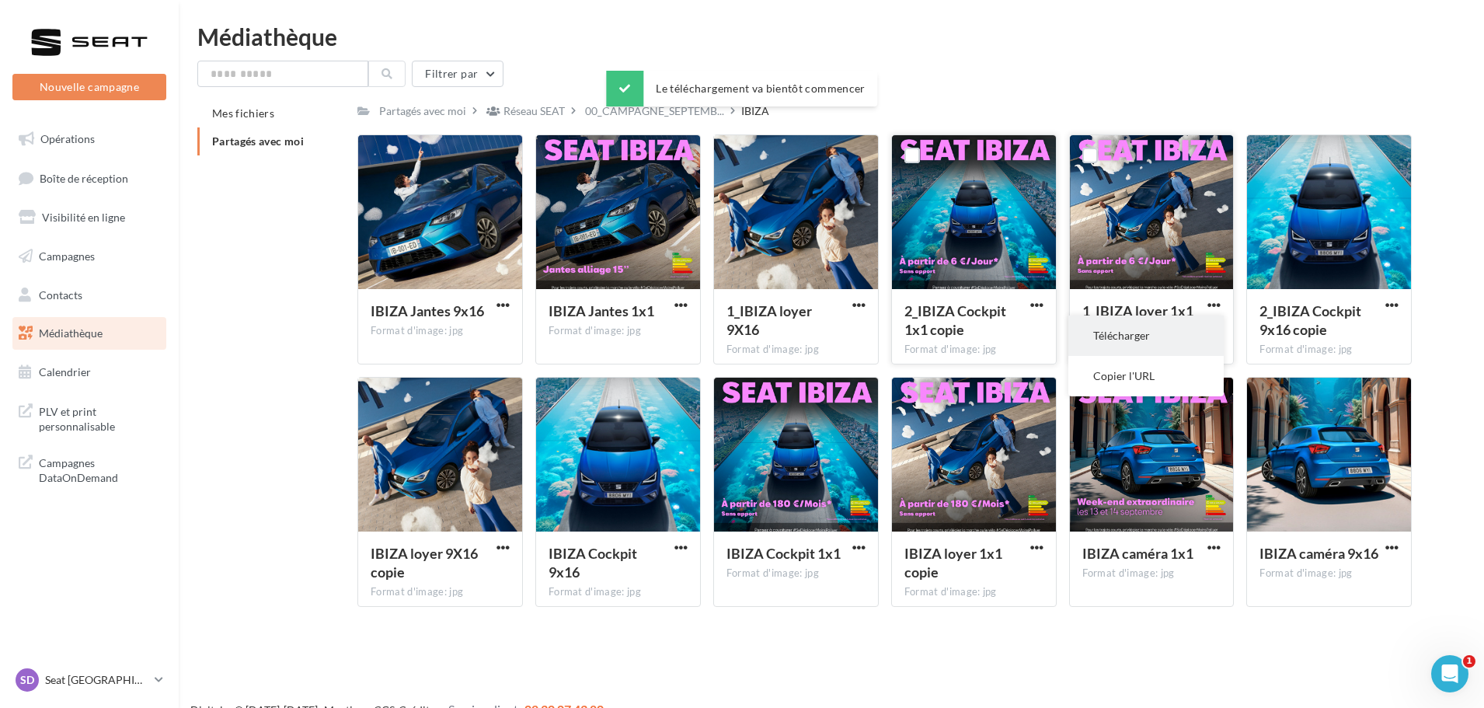
click at [1181, 332] on button "Télécharger" at bounding box center [1146, 336] width 155 height 40
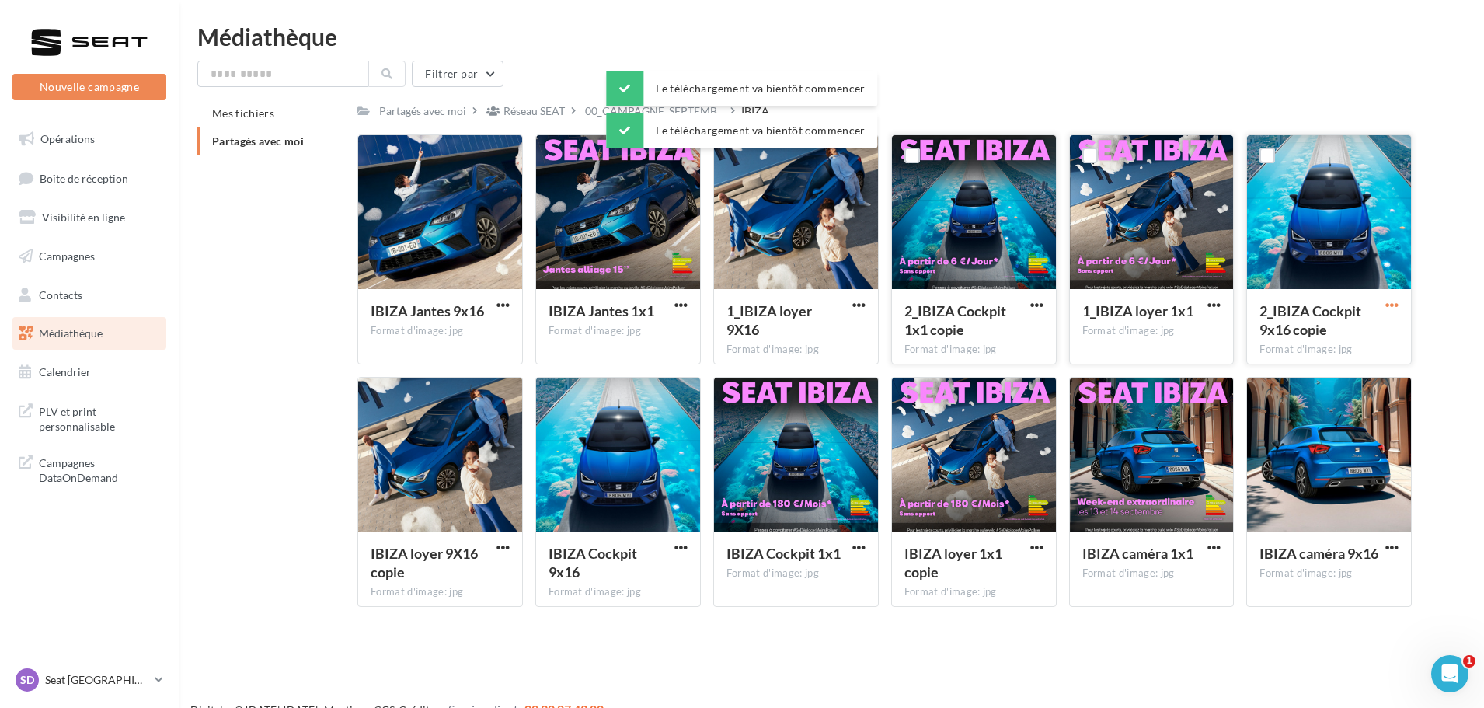
click at [1386, 302] on span "button" at bounding box center [1392, 304] width 13 height 13
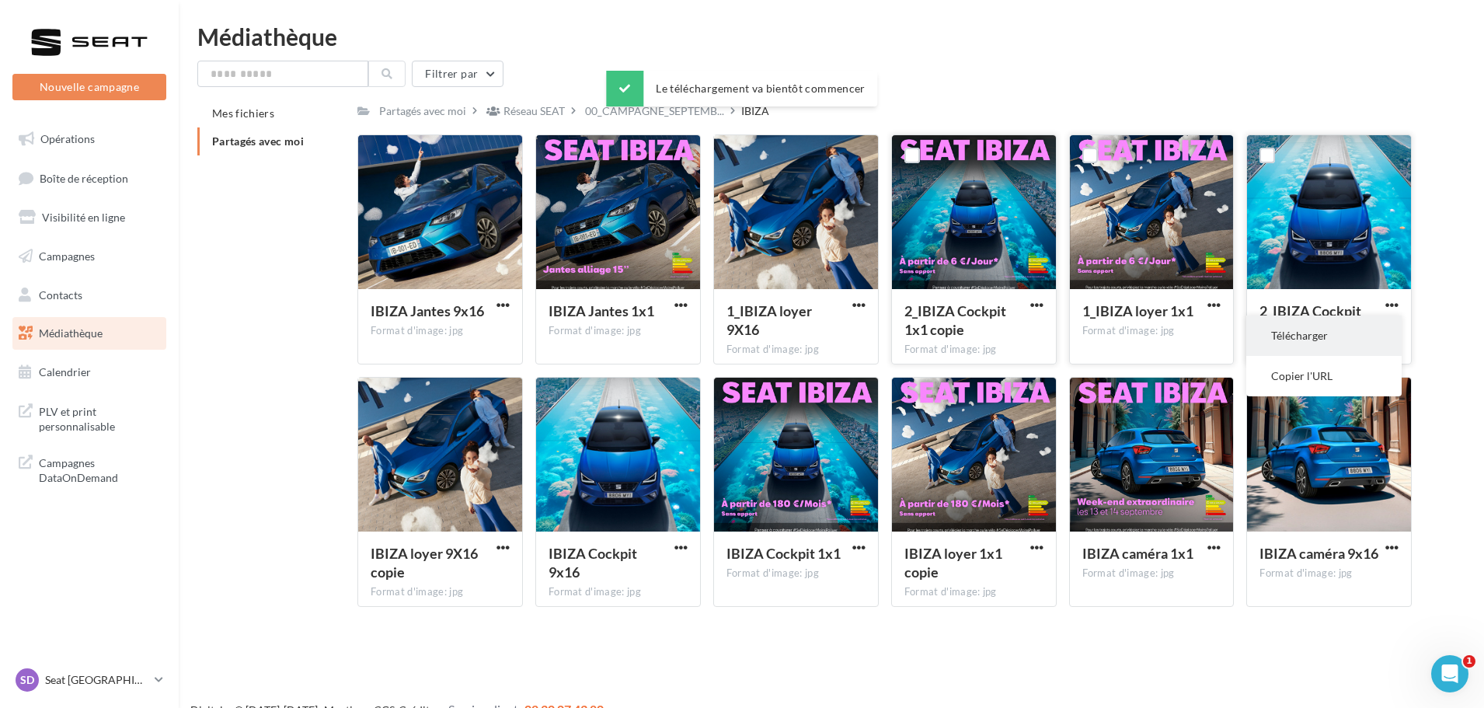
click at [1352, 328] on button "Télécharger" at bounding box center [1324, 336] width 155 height 40
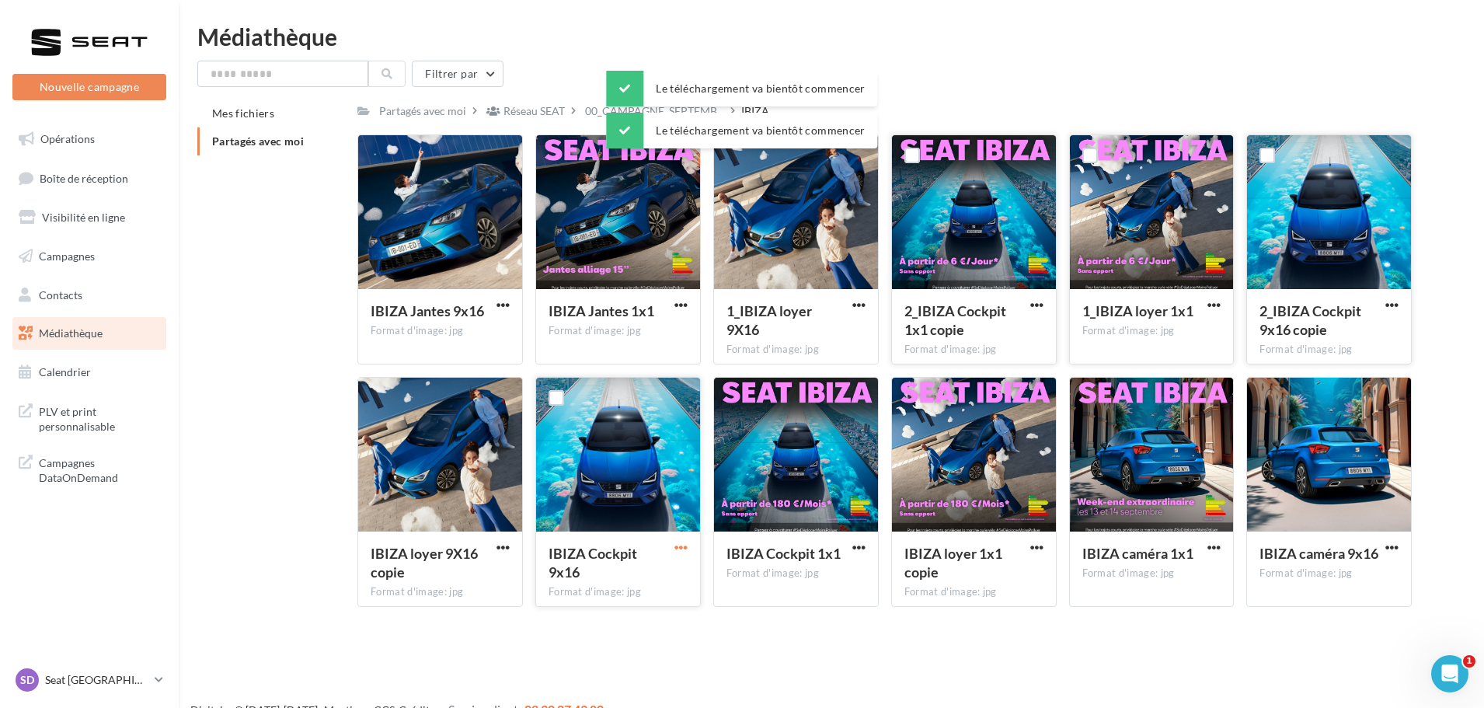
click at [682, 553] on span "button" at bounding box center [681, 547] width 13 height 13
click at [646, 568] on button "Télécharger" at bounding box center [612, 578] width 155 height 40
click at [854, 552] on span "button" at bounding box center [859, 547] width 13 height 13
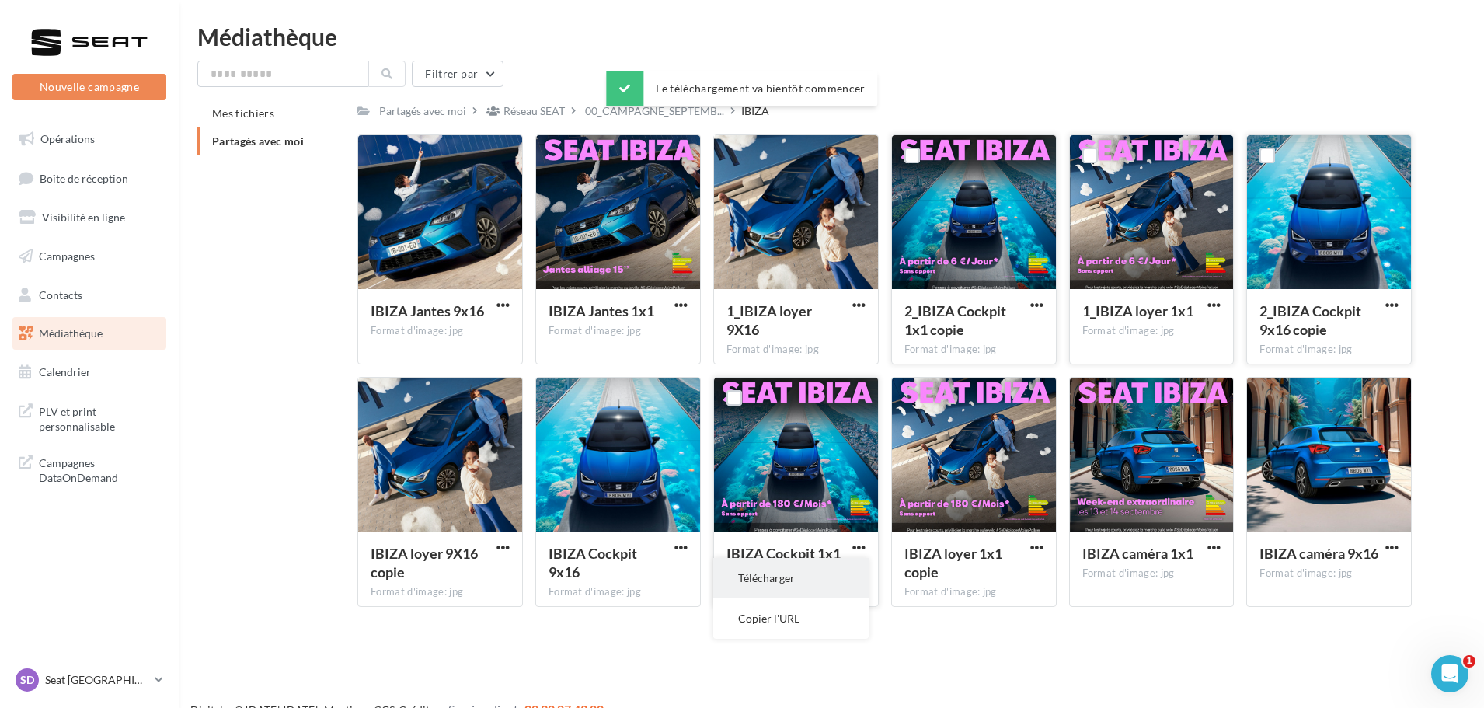
click at [799, 578] on button "Télécharger" at bounding box center [790, 578] width 155 height 40
click at [1393, 545] on span "button" at bounding box center [1392, 547] width 13 height 13
click at [1343, 571] on button "Télécharger" at bounding box center [1324, 578] width 155 height 40
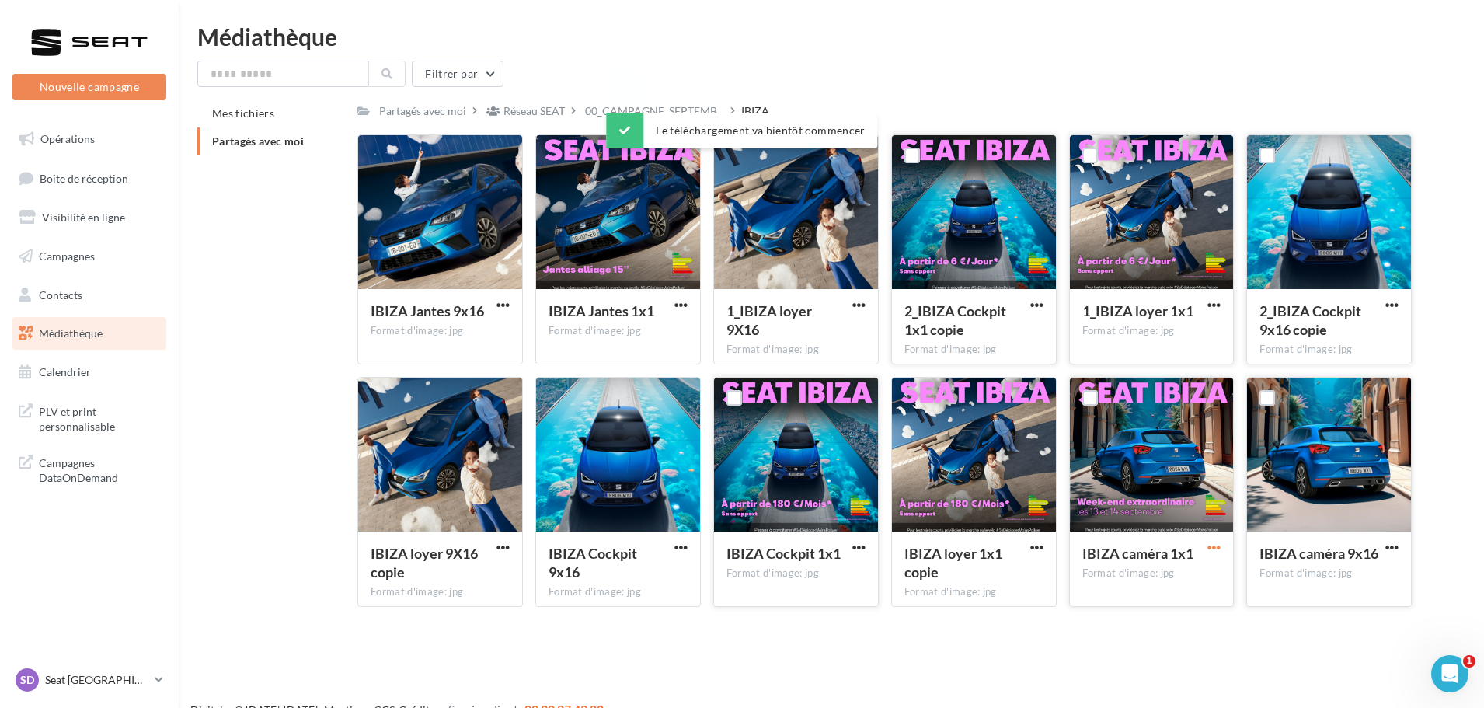
click at [1217, 547] on span "button" at bounding box center [1214, 547] width 13 height 13
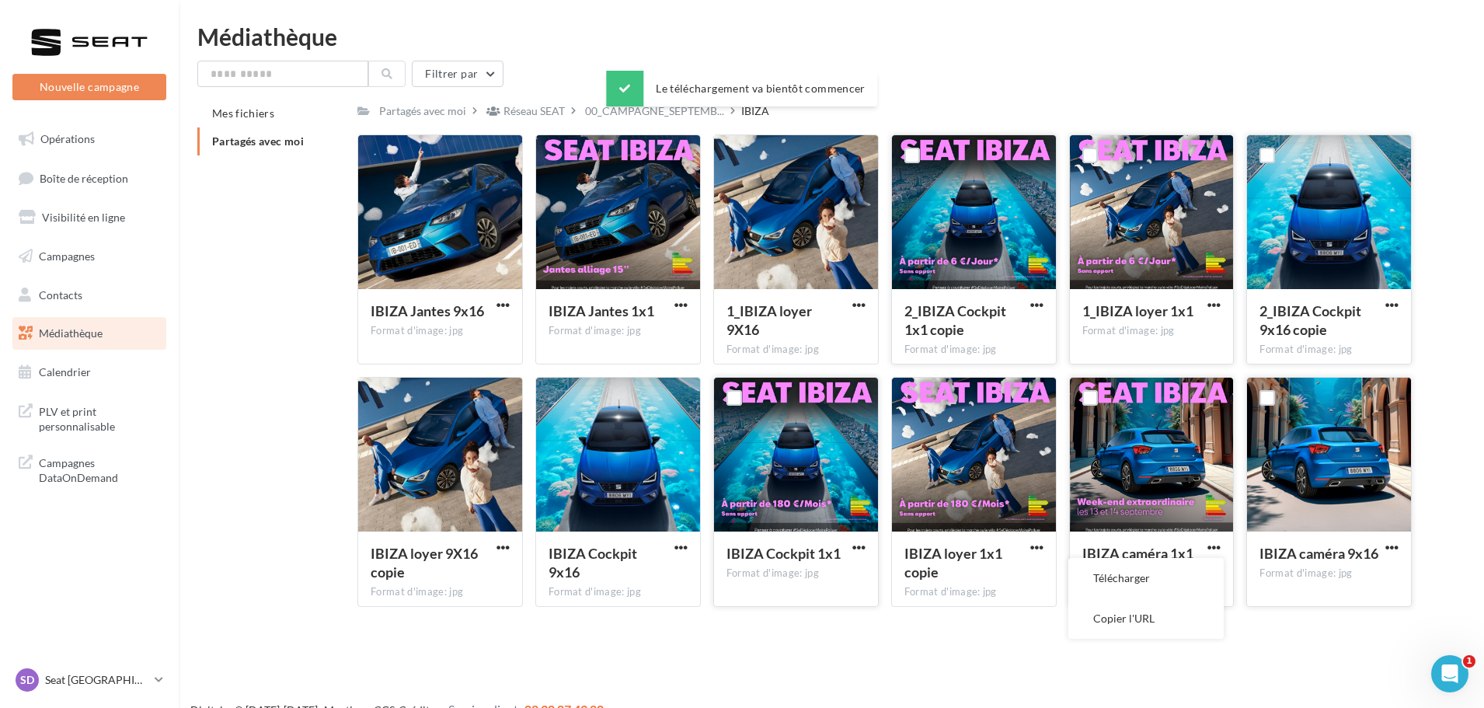
click at [1167, 584] on button "Télécharger" at bounding box center [1146, 578] width 155 height 40
